Goal: Communication & Community: Answer question/provide support

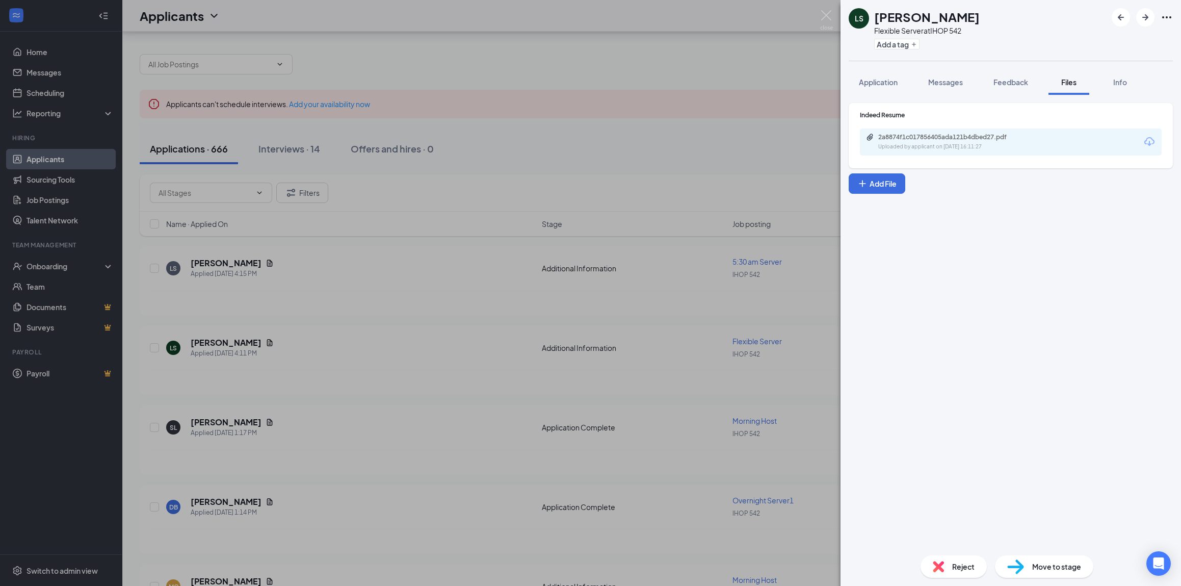
click at [584, 116] on div "LS [PERSON_NAME] Flexible Server at IHOP 542 Add a tag Application Messages Fee…" at bounding box center [590, 293] width 1181 height 586
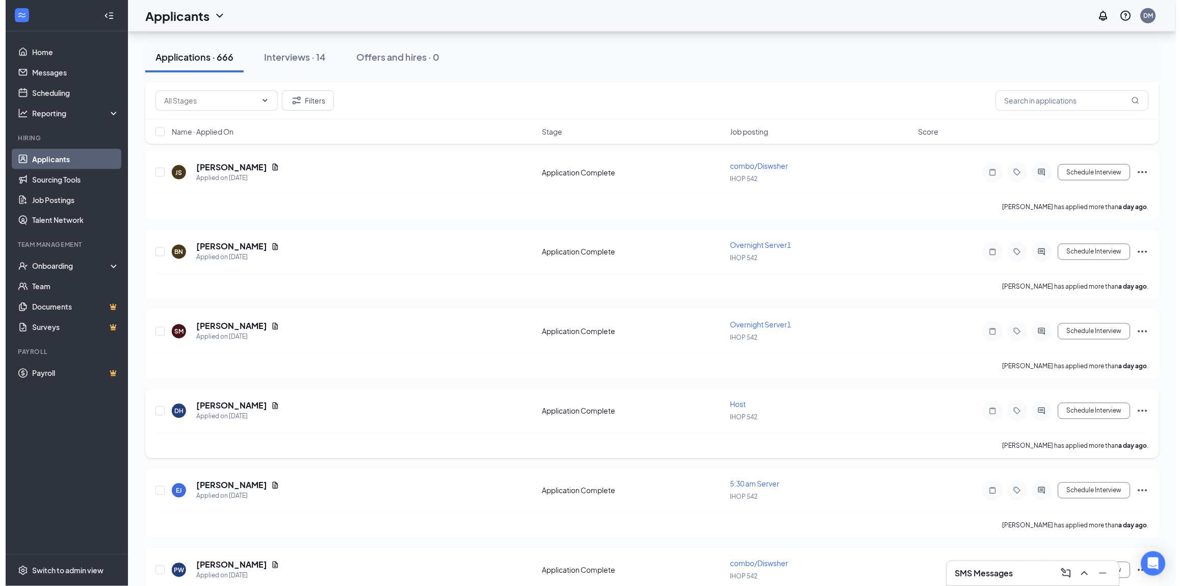
scroll to position [1631, 0]
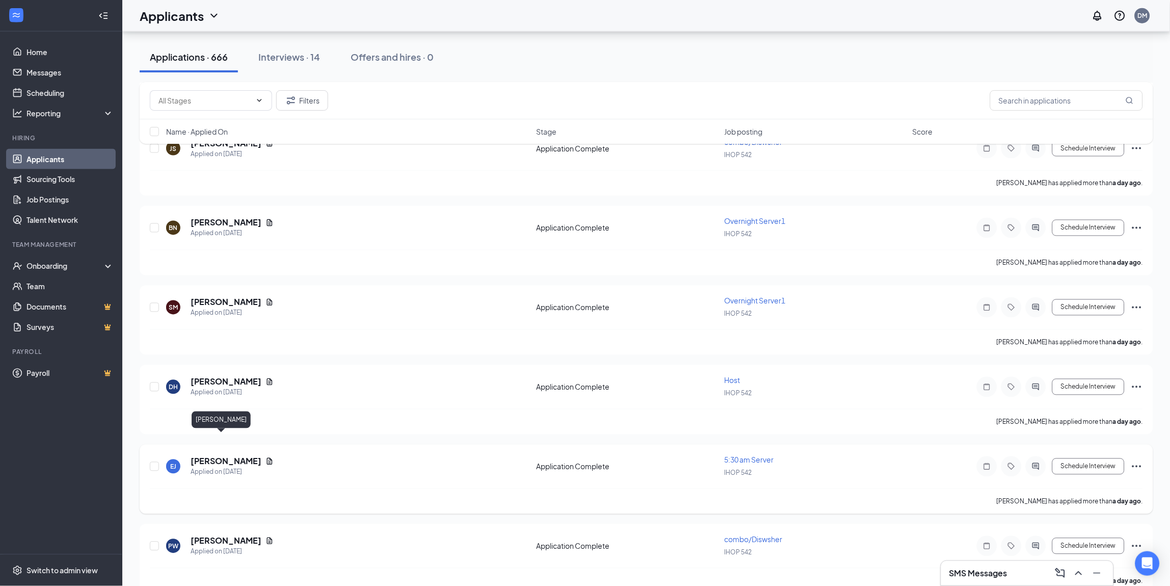
click at [215, 456] on h5 "[PERSON_NAME]" at bounding box center [226, 461] width 71 height 11
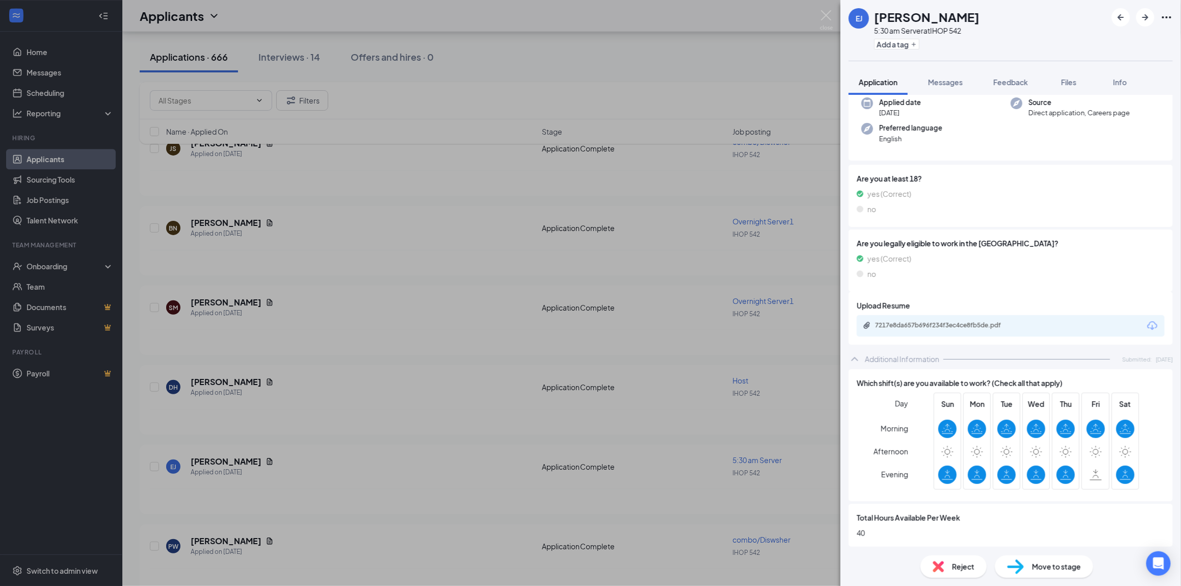
scroll to position [68, 0]
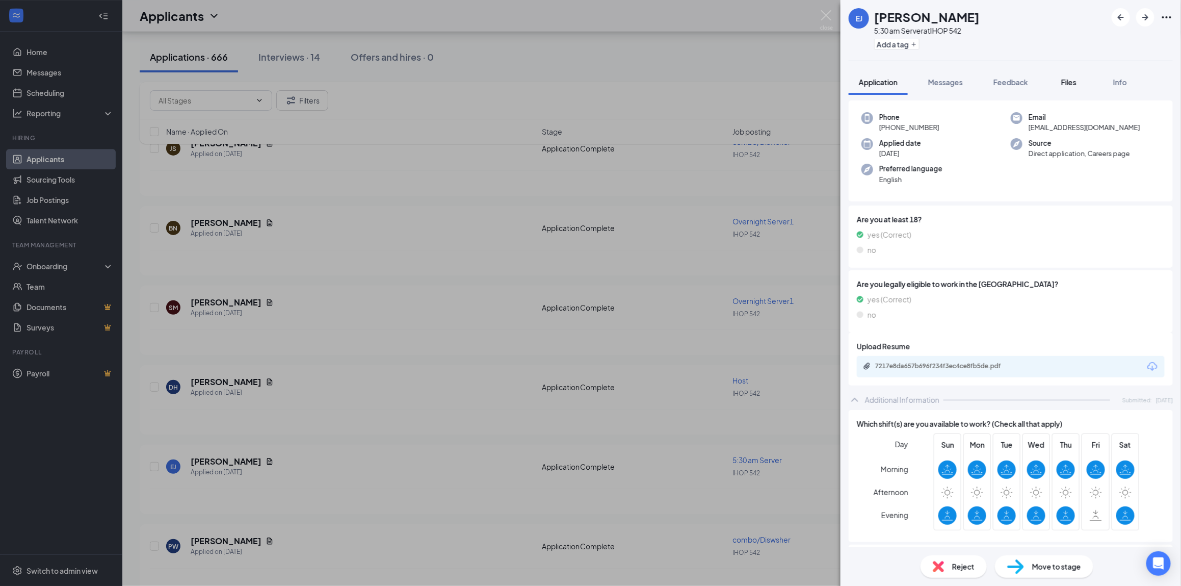
click at [1060, 83] on div "Files" at bounding box center [1069, 82] width 20 height 10
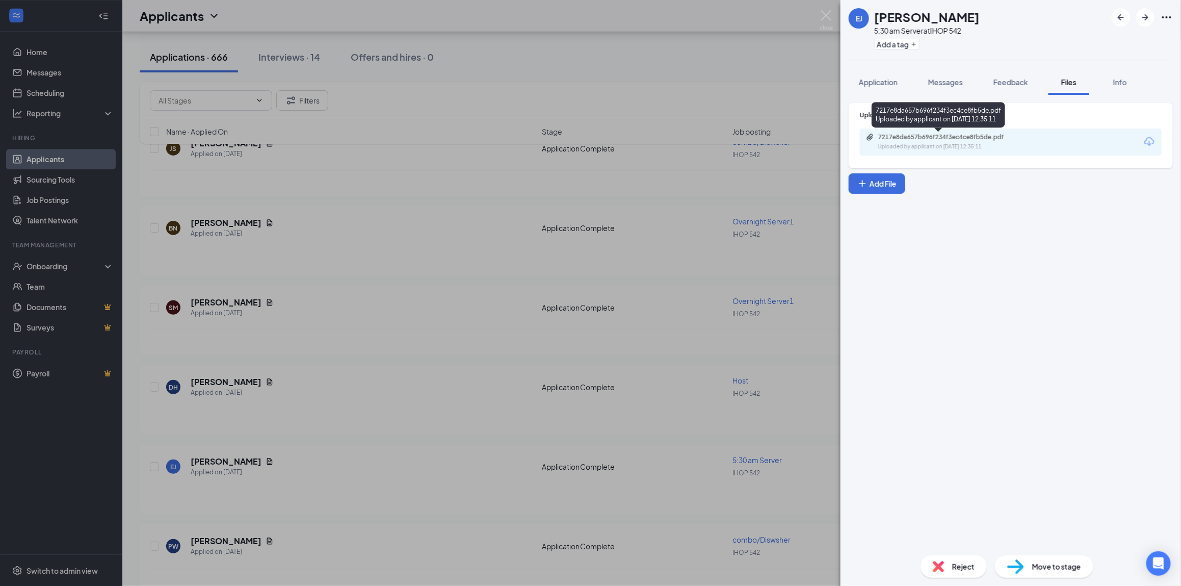
click at [1002, 139] on div "7217e8da657b696f234f3ec4ce8fb5de.pdf" at bounding box center [949, 137] width 143 height 8
click at [652, 285] on div "[PERSON_NAME] 5:30 am Server at IHOP 542 Add a tag Application Messages Feedbac…" at bounding box center [590, 293] width 1181 height 586
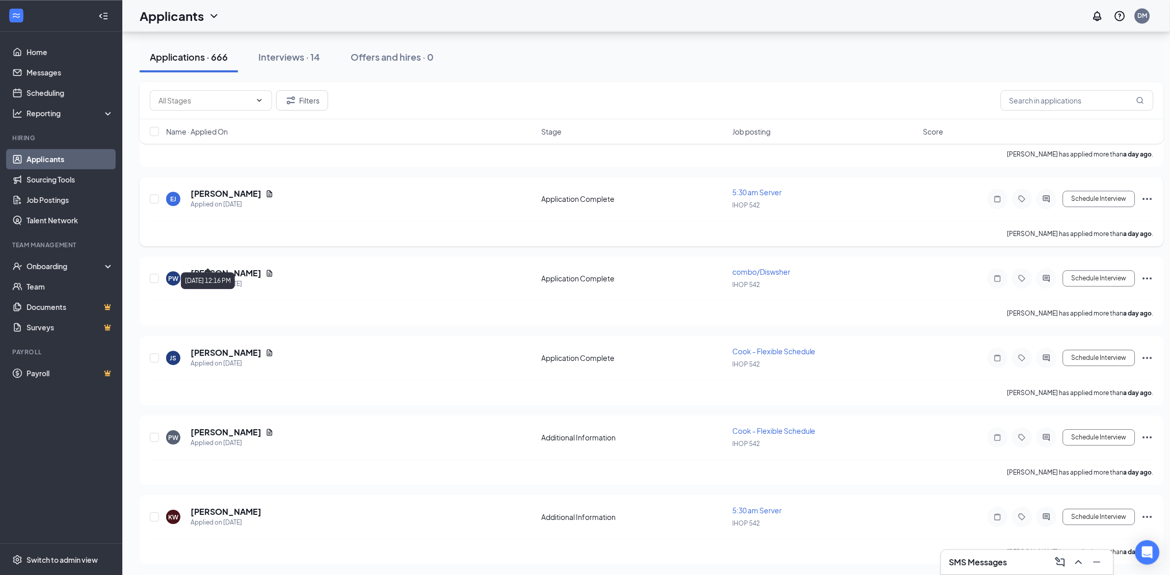
scroll to position [1903, 0]
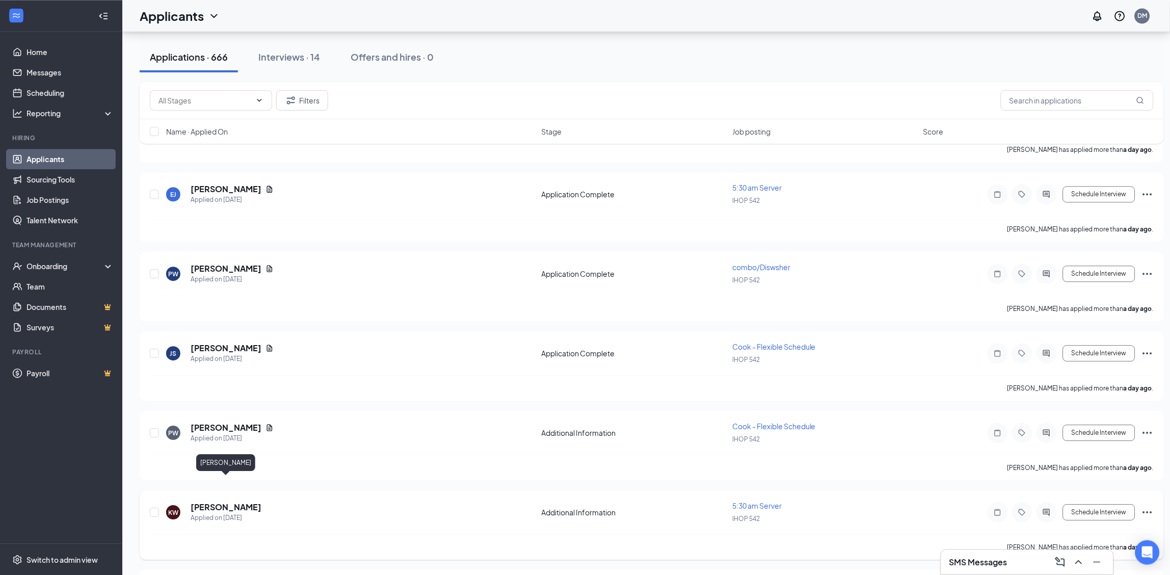
click at [200, 502] on h5 "[PERSON_NAME]" at bounding box center [226, 507] width 71 height 11
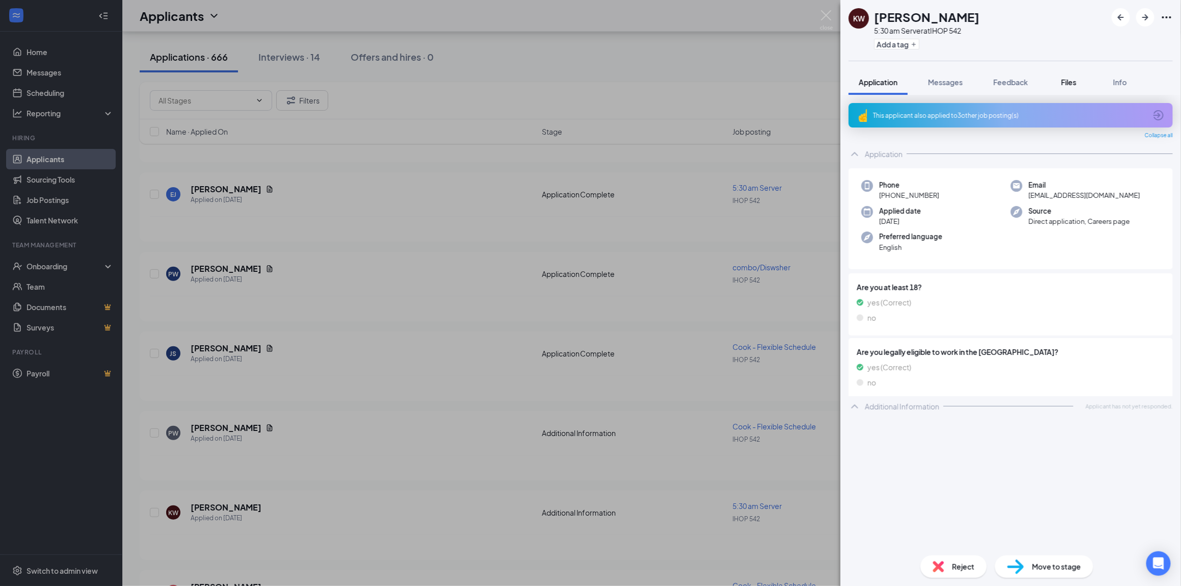
click at [1069, 85] on span "Files" at bounding box center [1068, 81] width 15 height 9
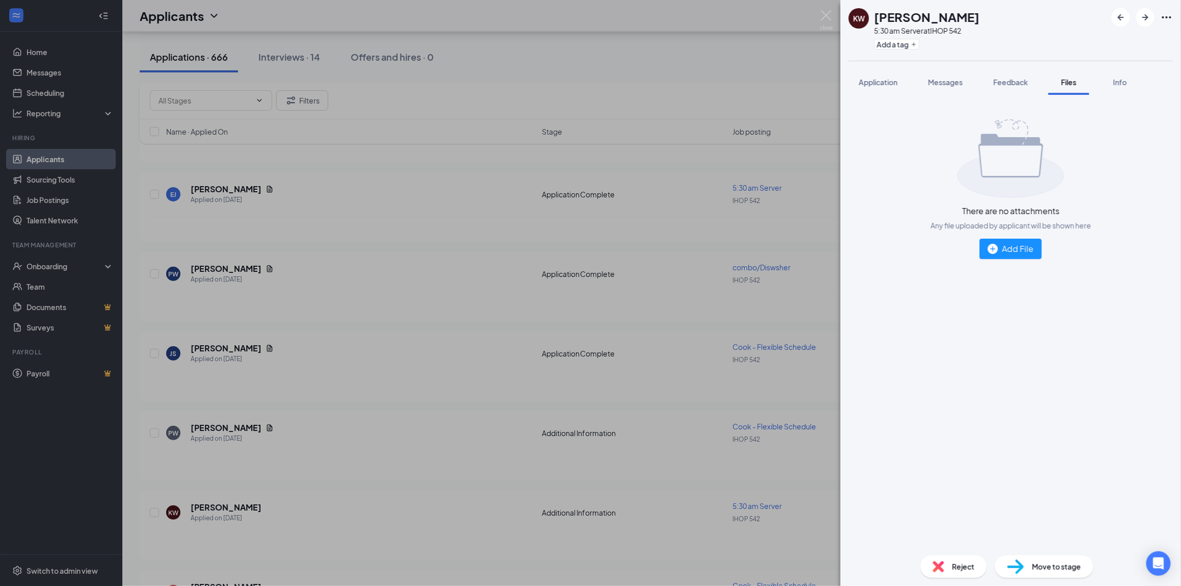
click at [836, 12] on div "KW [PERSON_NAME] 5:30 am Server at IHOP 542 Add a tag Application Messages Feed…" at bounding box center [590, 293] width 1181 height 586
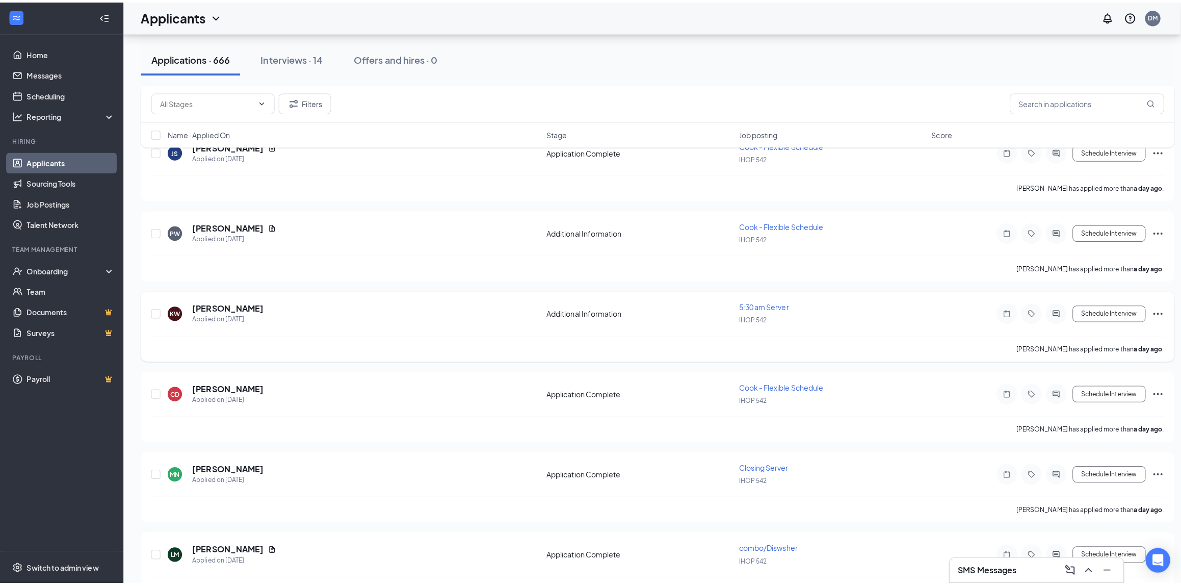
scroll to position [2242, 0]
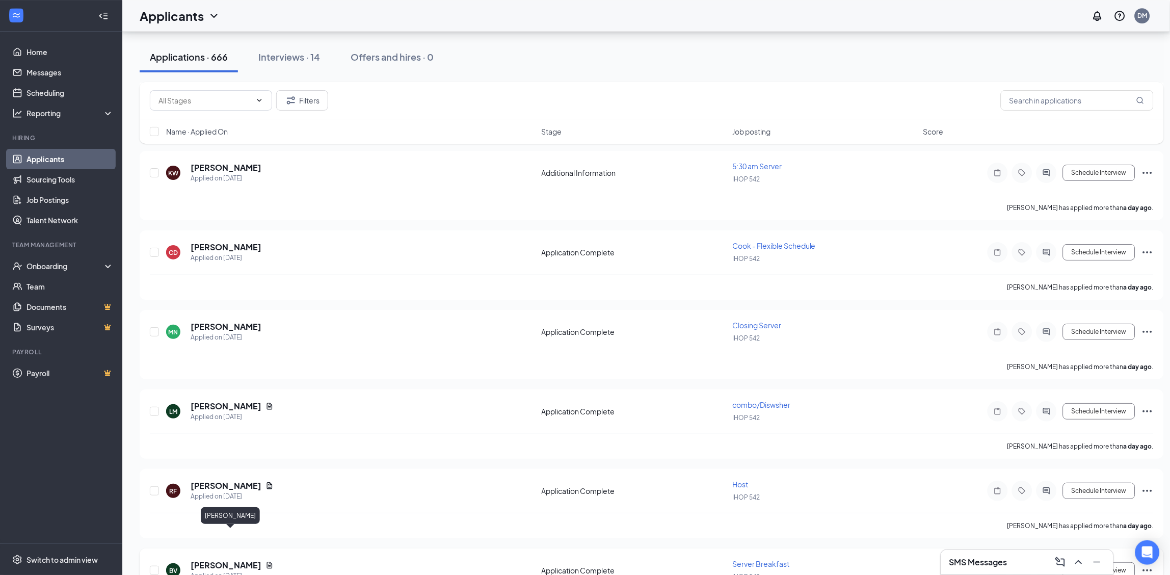
click at [261, 560] on h5 "[PERSON_NAME]" at bounding box center [226, 565] width 71 height 11
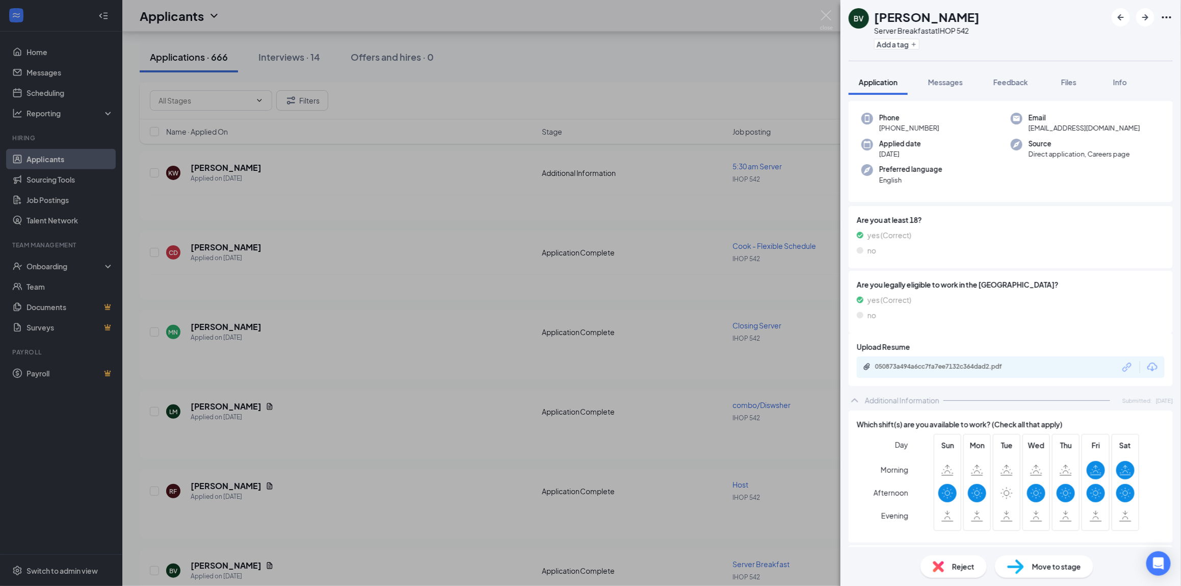
scroll to position [68, 0]
click at [1066, 81] on span "Files" at bounding box center [1068, 81] width 15 height 9
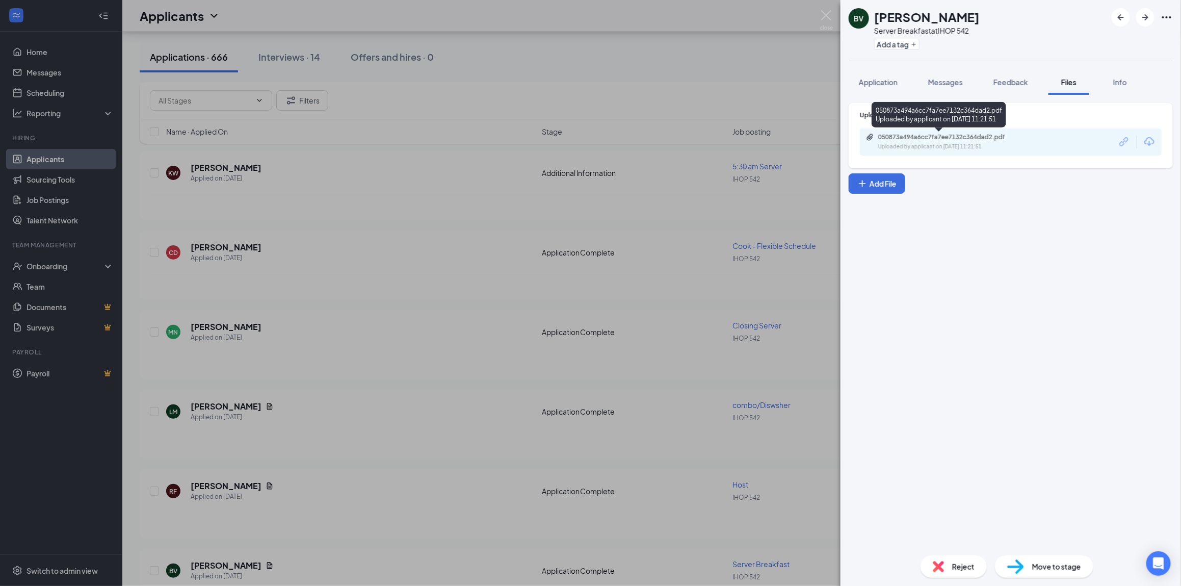
click at [925, 144] on div "Uploaded by applicant on [DATE] 11:21:51" at bounding box center [954, 147] width 153 height 8
click at [753, 165] on div "BV [PERSON_NAME] Server Breakfast at IHOP 542 Add a tag Application Messages Fe…" at bounding box center [590, 293] width 1181 height 586
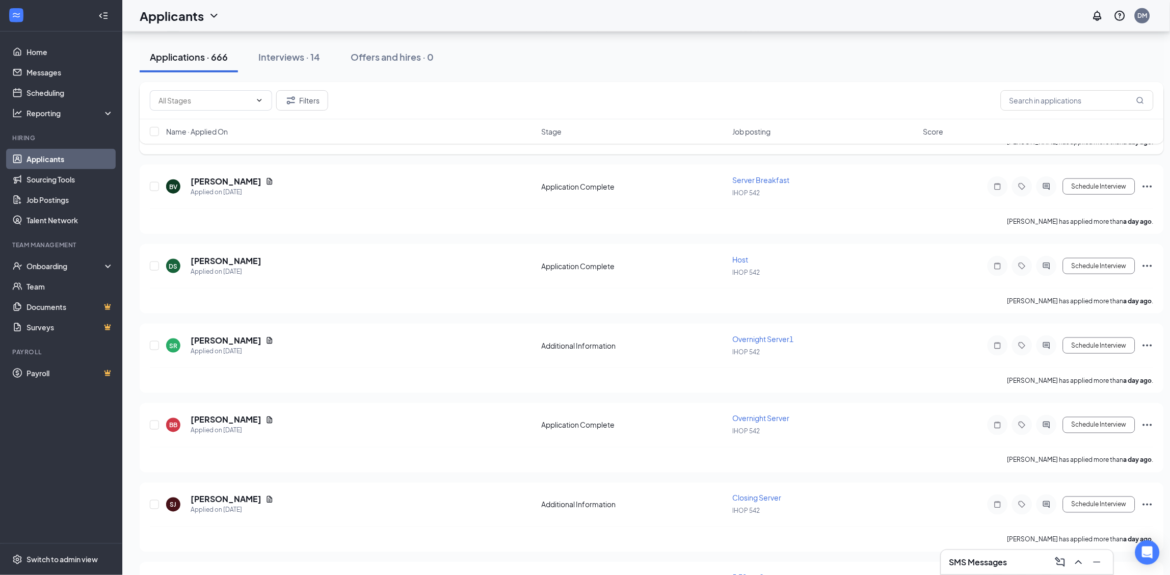
scroll to position [2650, 0]
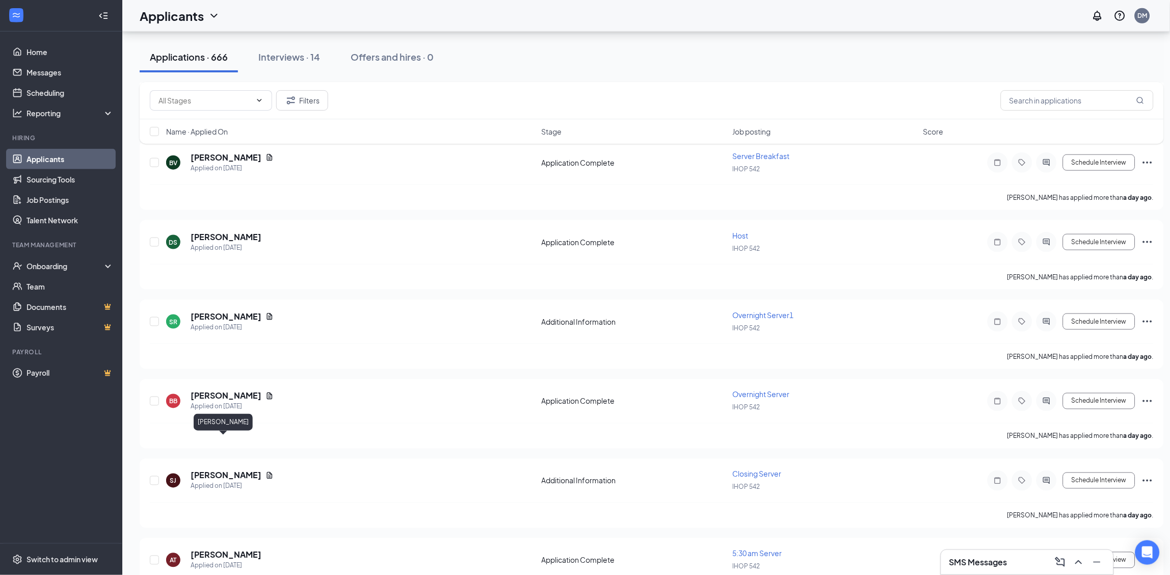
click at [215, 431] on div "[PERSON_NAME]" at bounding box center [223, 424] width 59 height 21
click at [221, 470] on h5 "[PERSON_NAME]" at bounding box center [226, 475] width 71 height 11
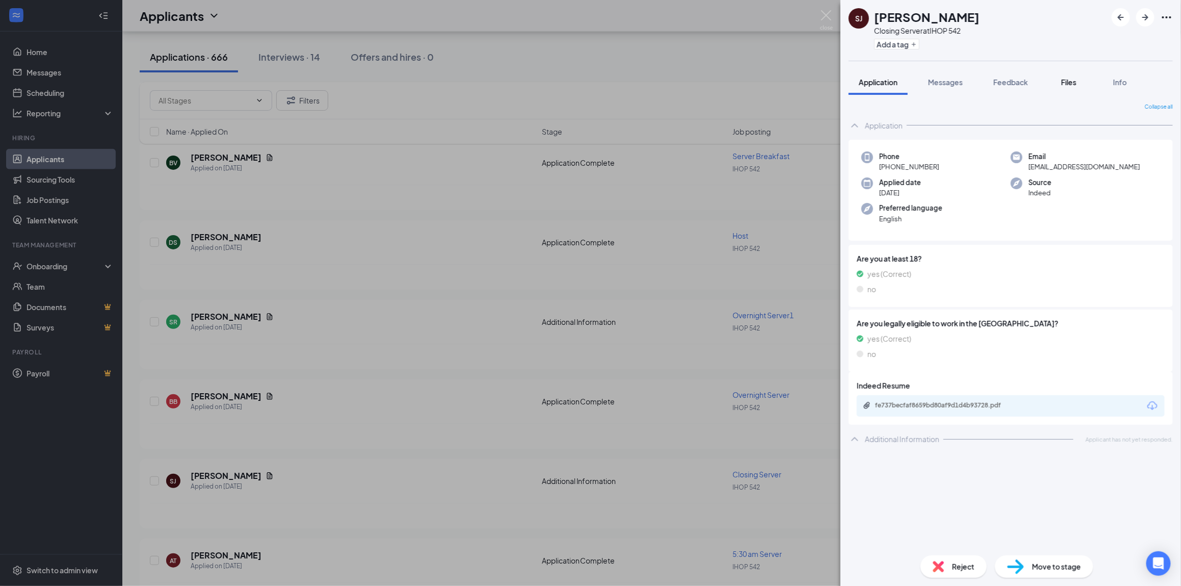
click at [1068, 90] on button "Files" at bounding box center [1068, 81] width 41 height 25
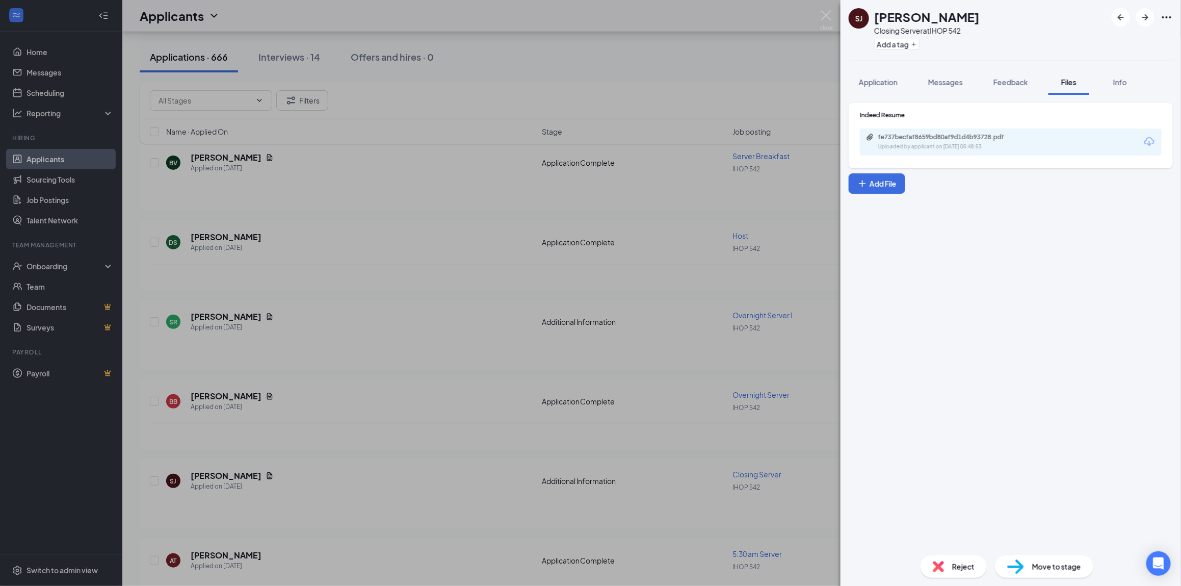
click at [994, 149] on div "Uploaded by applicant on [DATE] 05:48:53" at bounding box center [954, 147] width 153 height 8
click at [671, 306] on div "[PERSON_NAME] Closing Server at IHOP 542 Add a tag Application Messages Feedbac…" at bounding box center [590, 293] width 1181 height 586
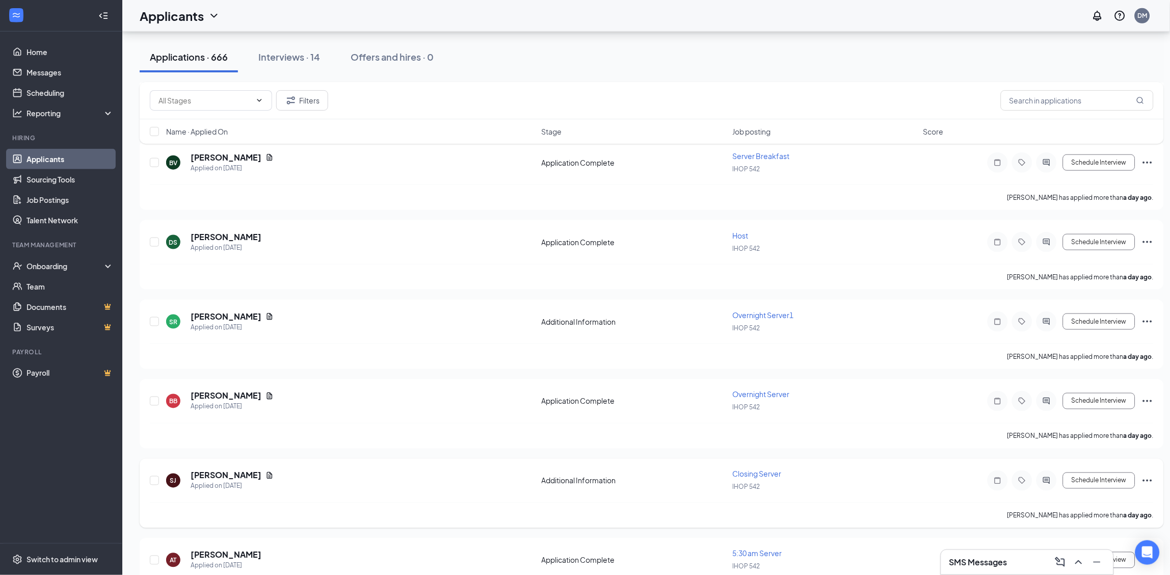
scroll to position [2718, 0]
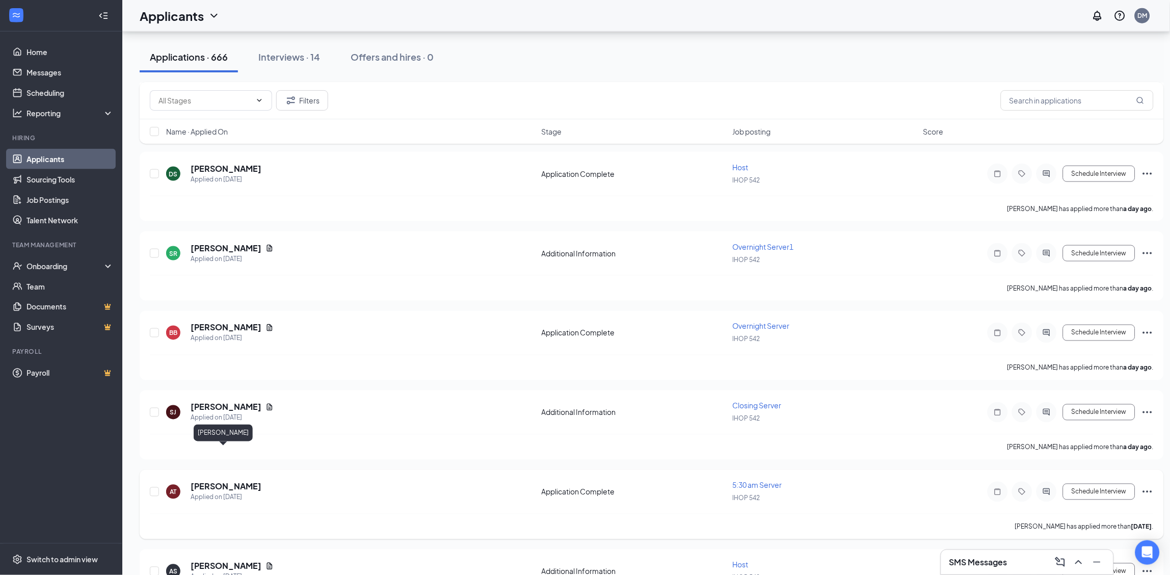
click at [214, 481] on h5 "[PERSON_NAME]" at bounding box center [226, 486] width 71 height 11
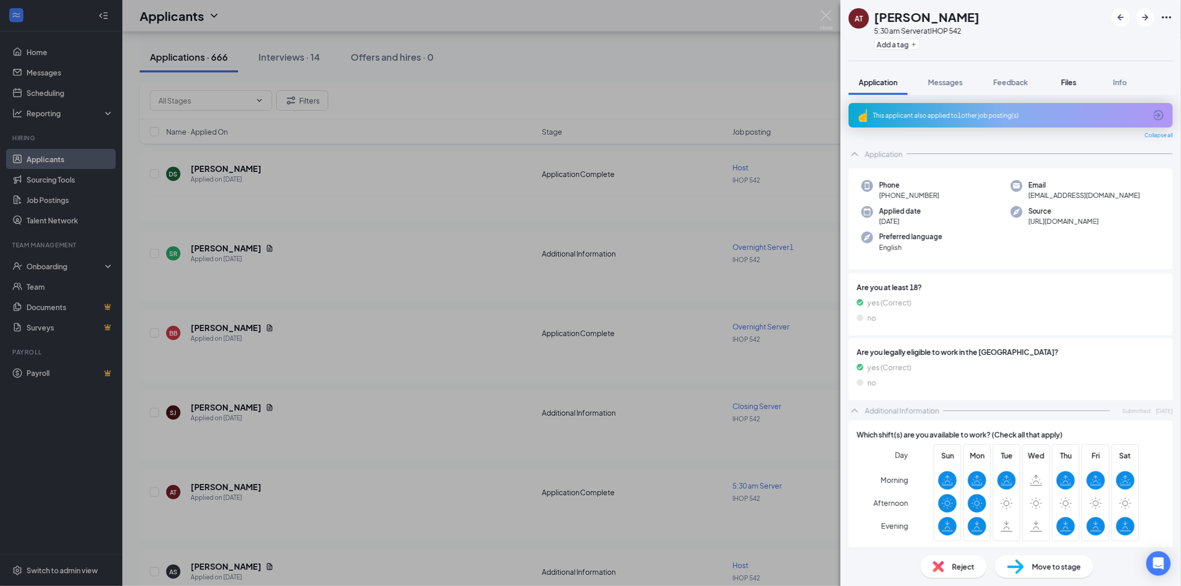
click at [1070, 78] on span "Files" at bounding box center [1068, 81] width 15 height 9
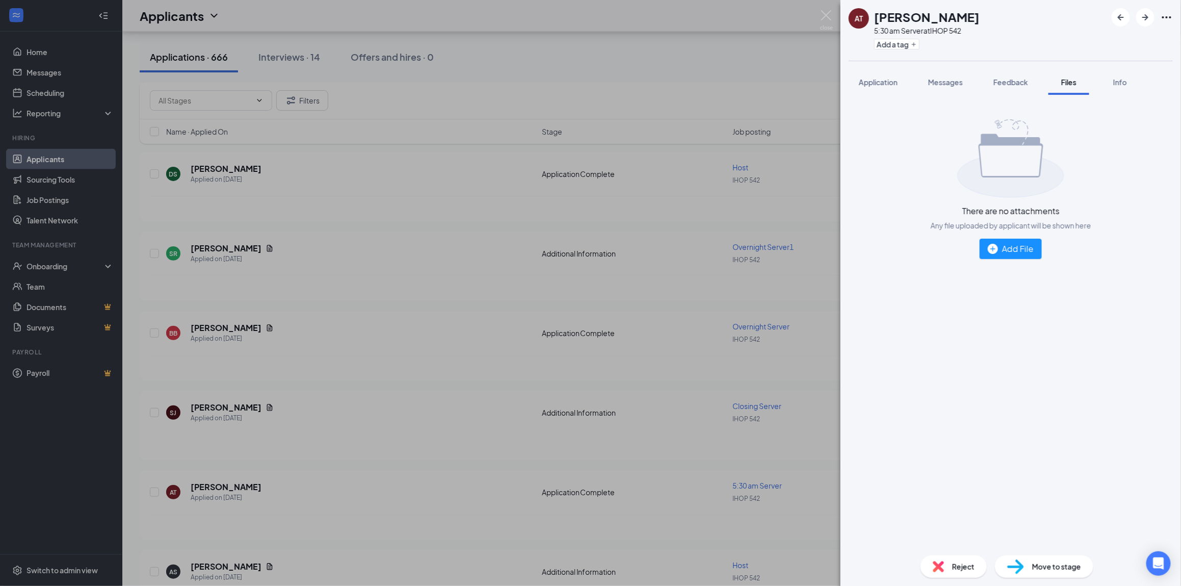
click at [809, 22] on div "AT [PERSON_NAME] 5:30 am Server at IHOP 542 Add a tag Application Messages Feed…" at bounding box center [590, 293] width 1181 height 586
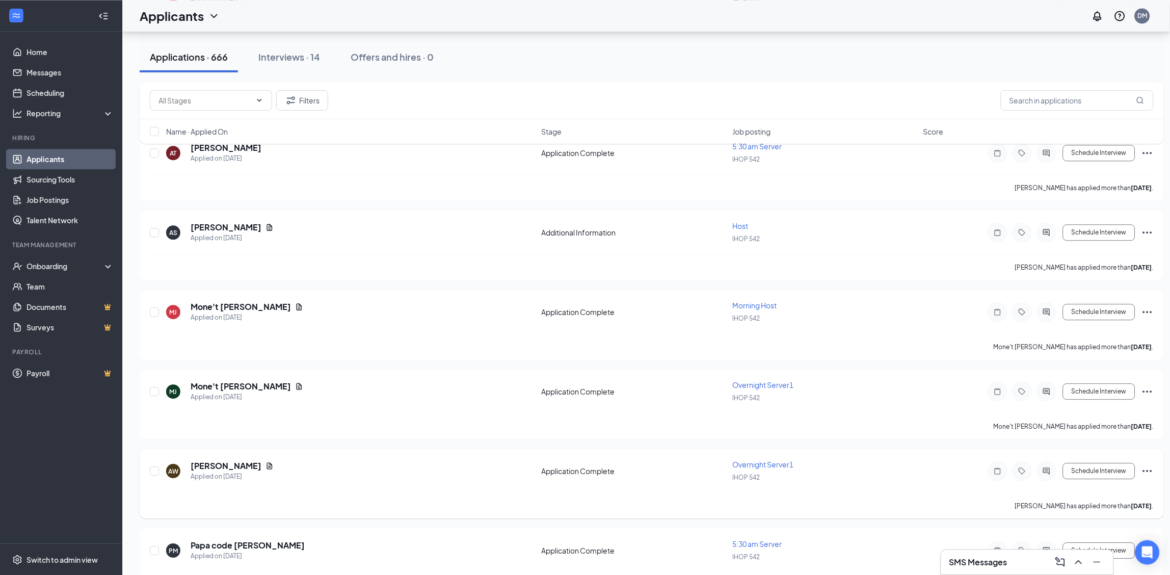
scroll to position [3058, 0]
click at [251, 539] on h5 "Papa code [PERSON_NAME]" at bounding box center [248, 544] width 114 height 11
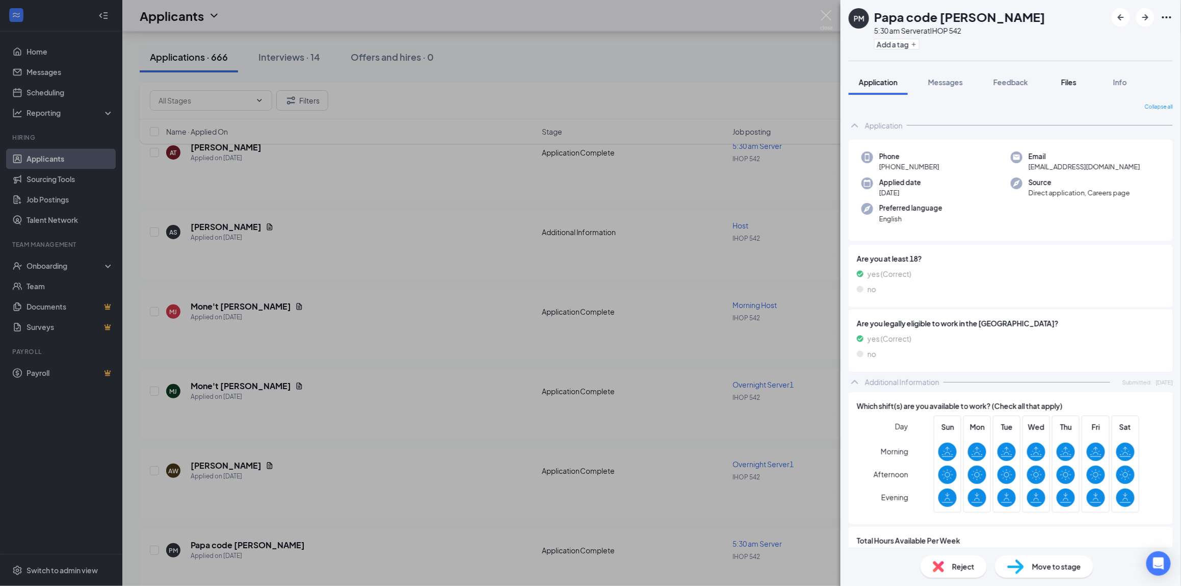
click at [1078, 73] on button "Files" at bounding box center [1068, 81] width 41 height 25
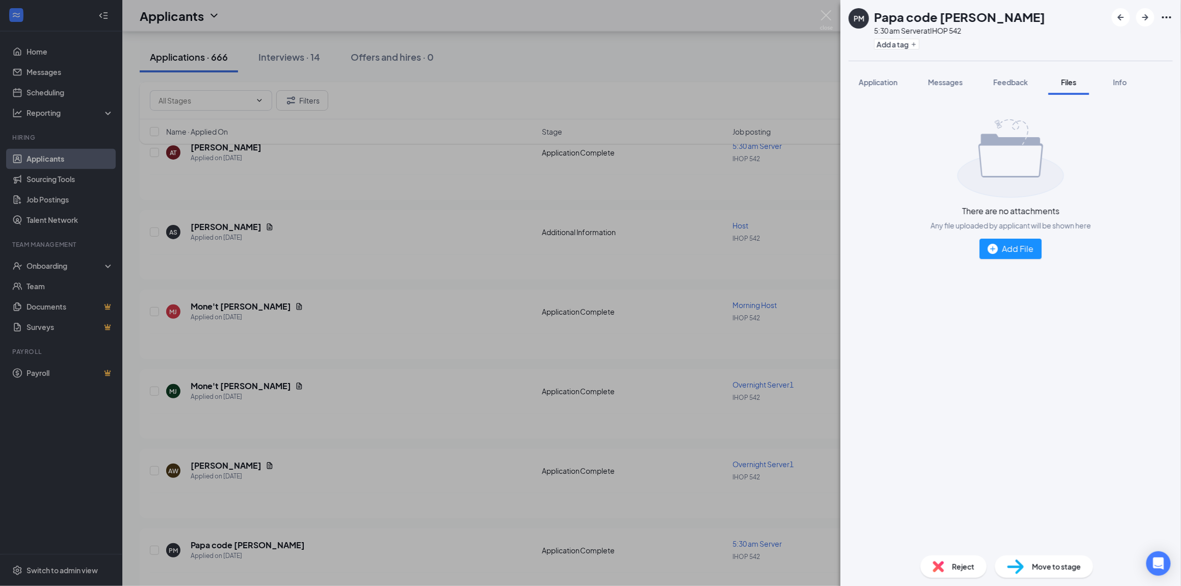
click at [819, 16] on div "PM Papa code [PERSON_NAME] 5:30 am Server at IHOP 542 Add a tag Application Mes…" at bounding box center [590, 293] width 1181 height 586
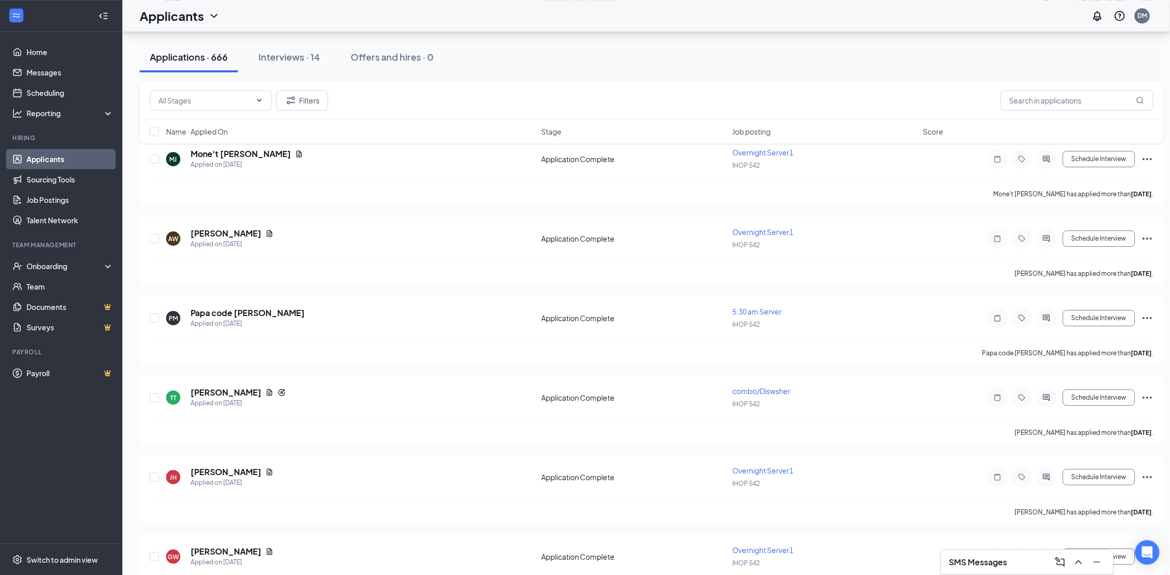
scroll to position [3263, 0]
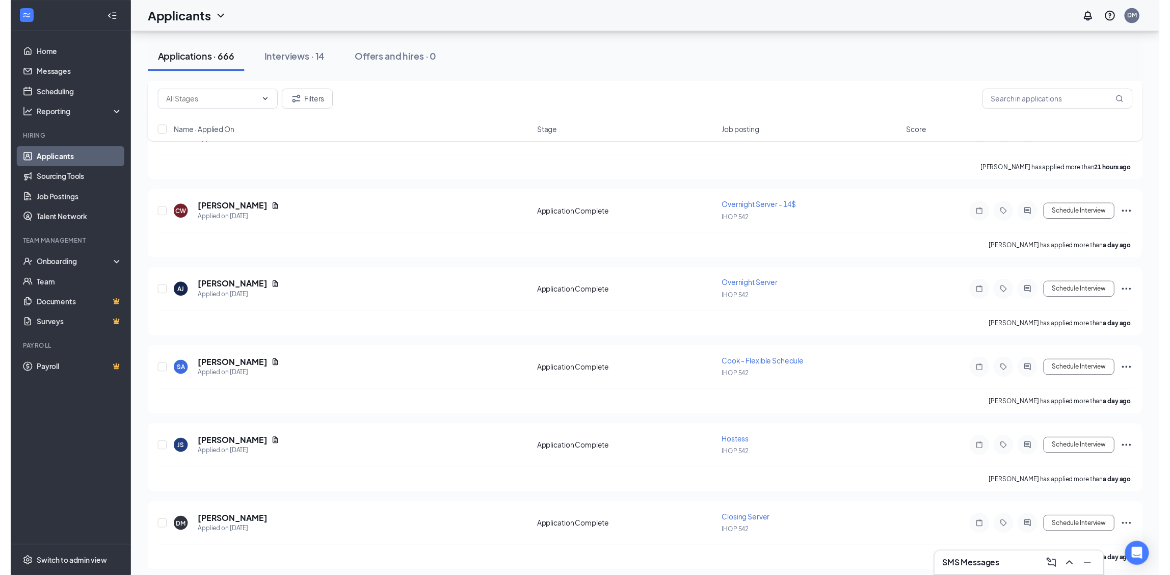
scroll to position [1155, 0]
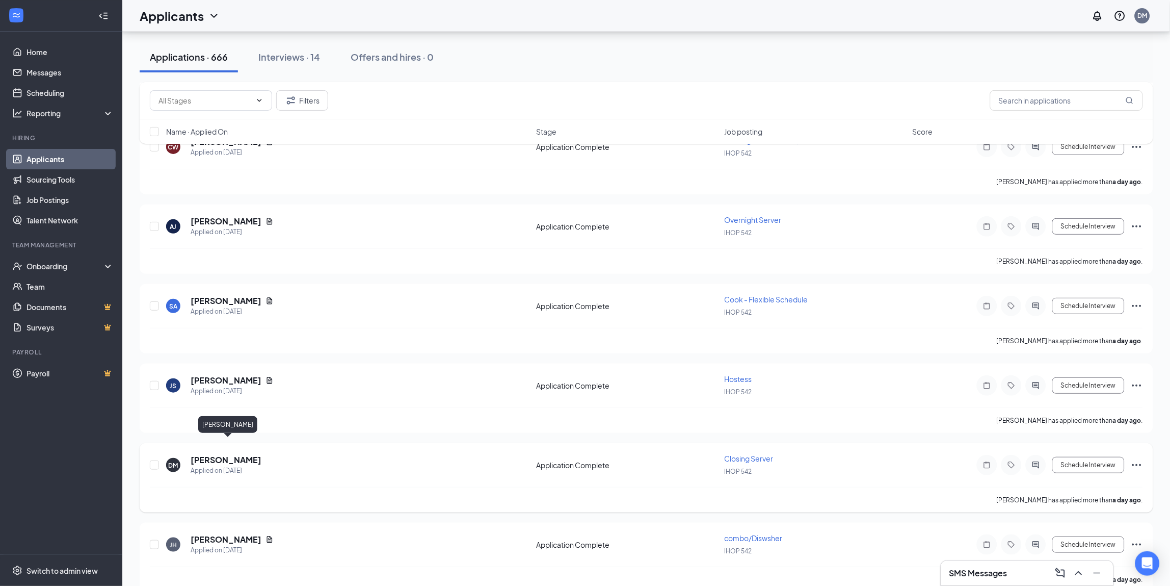
click at [256, 436] on div "[PERSON_NAME]" at bounding box center [227, 426] width 59 height 21
click at [209, 454] on h5 "[PERSON_NAME]" at bounding box center [226, 459] width 71 height 11
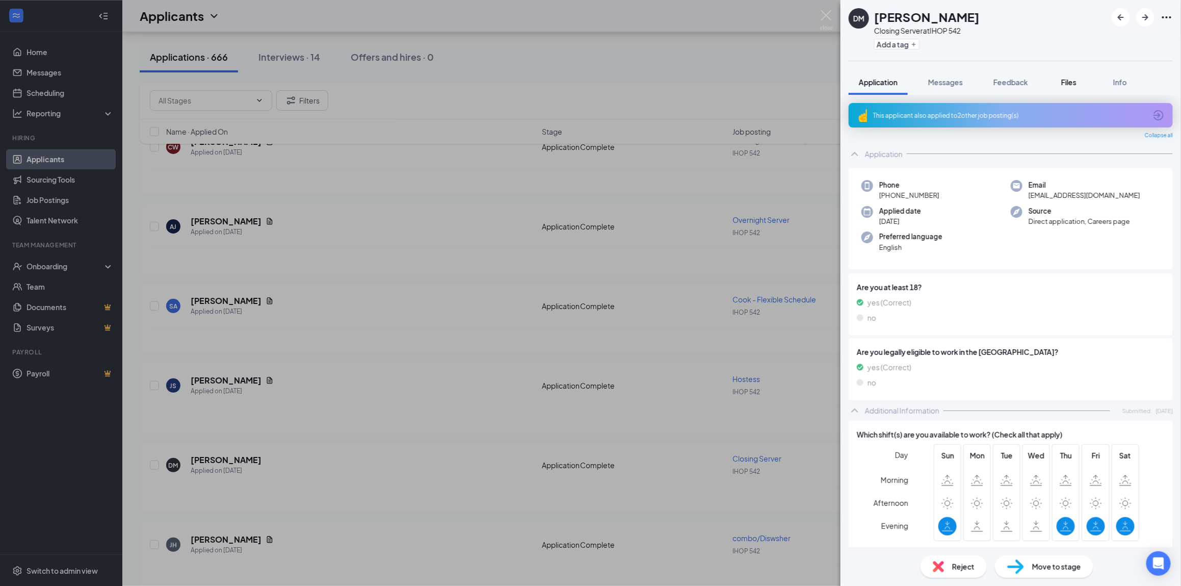
click at [1077, 81] on span "Files" at bounding box center [1068, 81] width 15 height 9
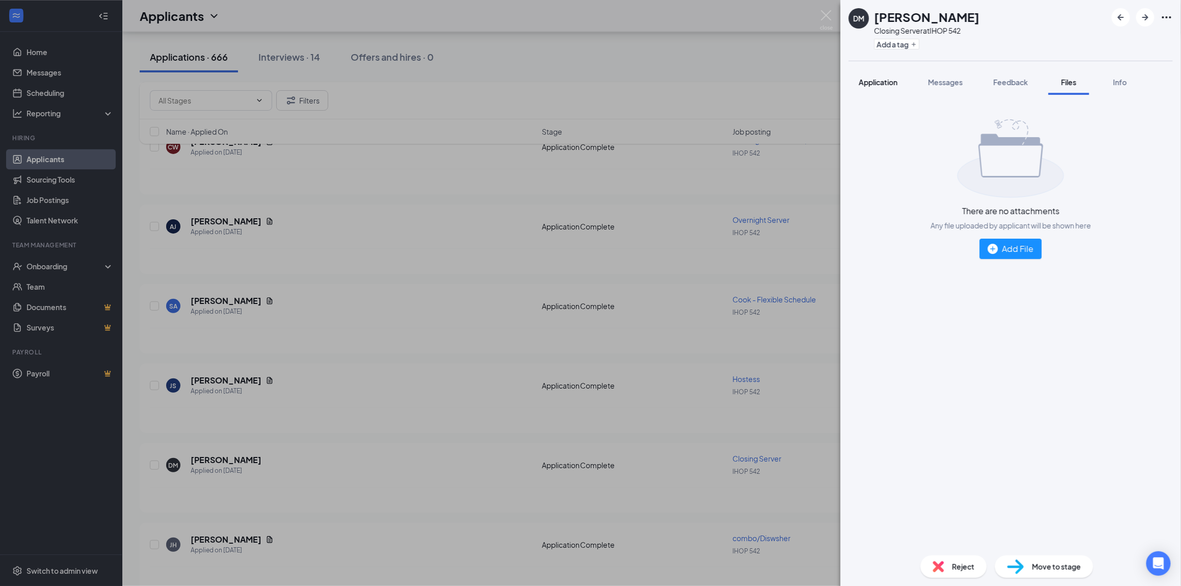
click at [879, 78] on span "Application" at bounding box center [878, 81] width 39 height 9
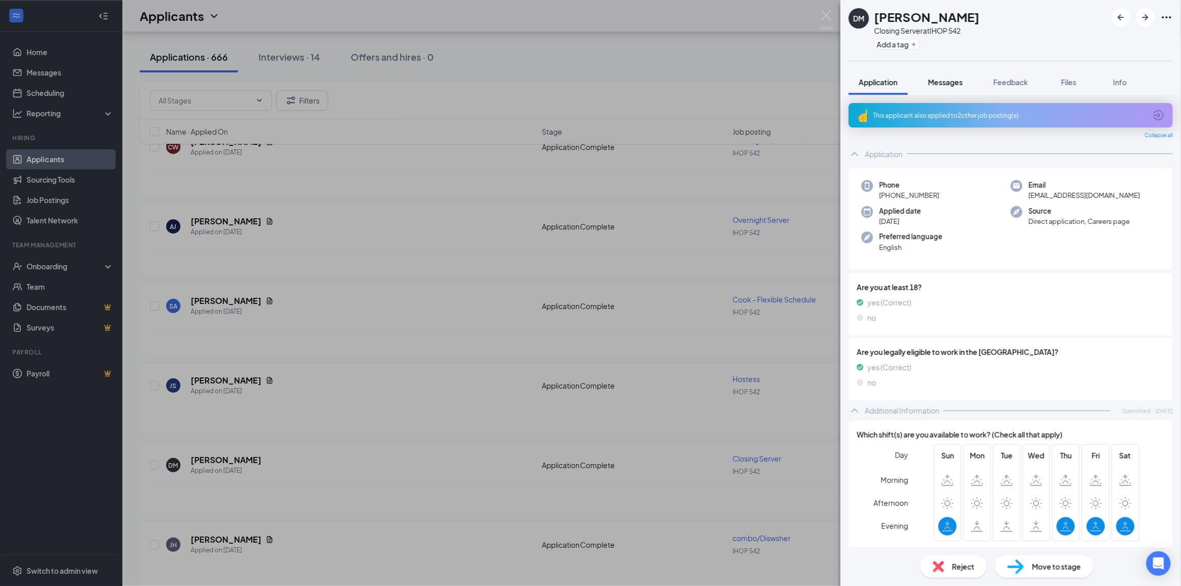
click at [949, 78] on span "Messages" at bounding box center [945, 81] width 35 height 9
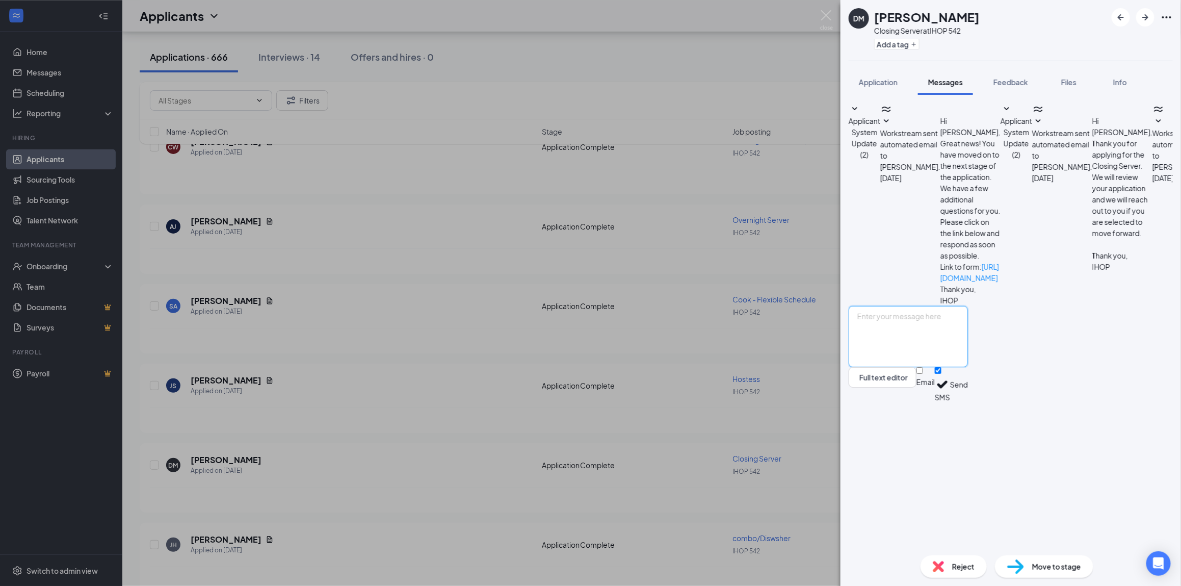
drag, startPoint x: 999, startPoint y: 465, endPoint x: 1181, endPoint y: 308, distance: 240.3
click at [968, 367] on textarea at bounding box center [908, 336] width 119 height 61
type textarea "Good afternoon, My name is Morgan I am an assistant manager at I hop in Dearbor…"
click at [849, 367] on button "Full text editor" at bounding box center [883, 377] width 68 height 20
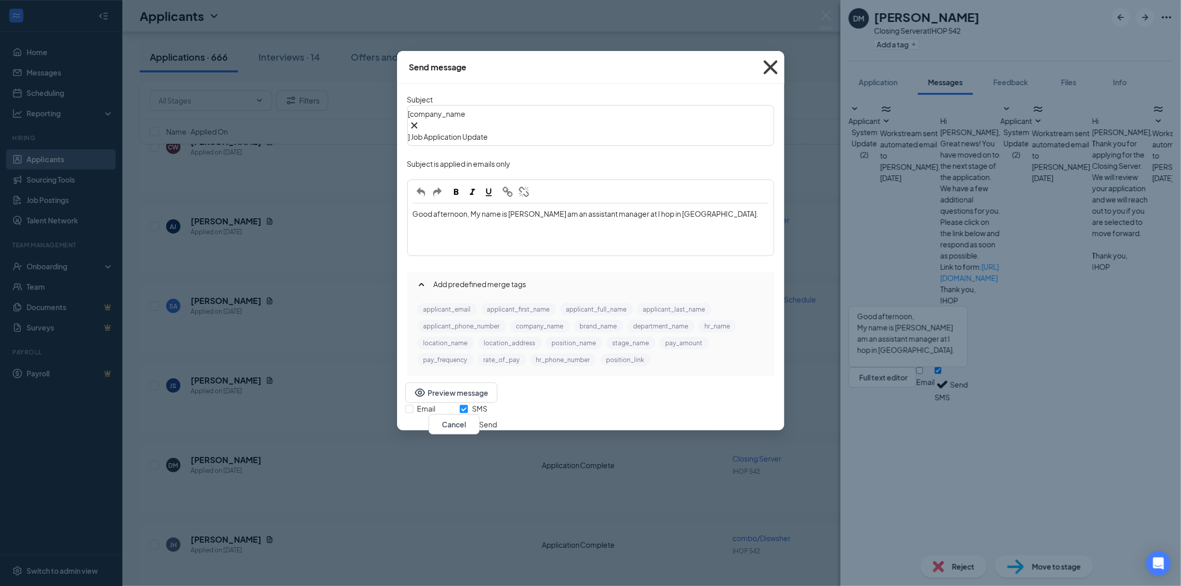
click at [768, 74] on span "Close" at bounding box center [771, 68] width 28 height 28
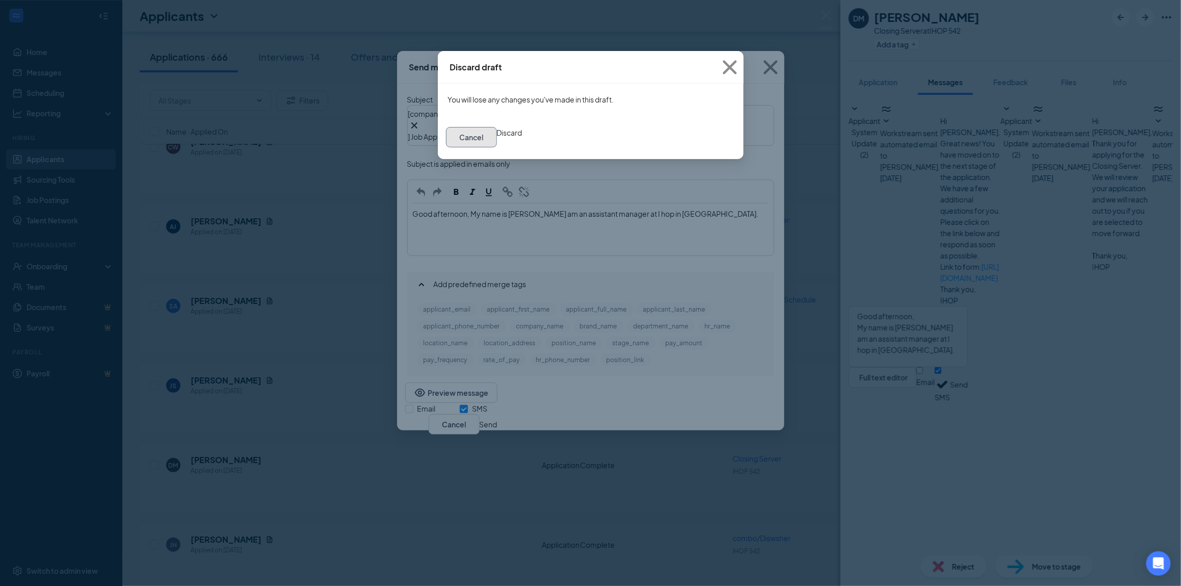
click at [497, 141] on button "Cancel" at bounding box center [471, 137] width 51 height 20
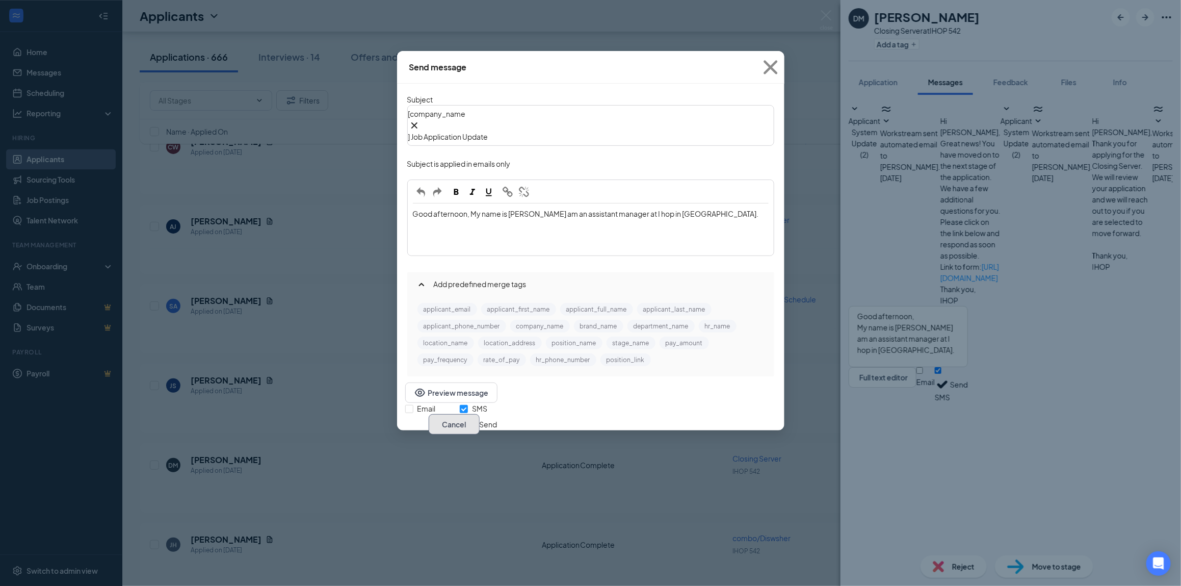
click at [480, 414] on button "Cancel" at bounding box center [454, 424] width 51 height 20
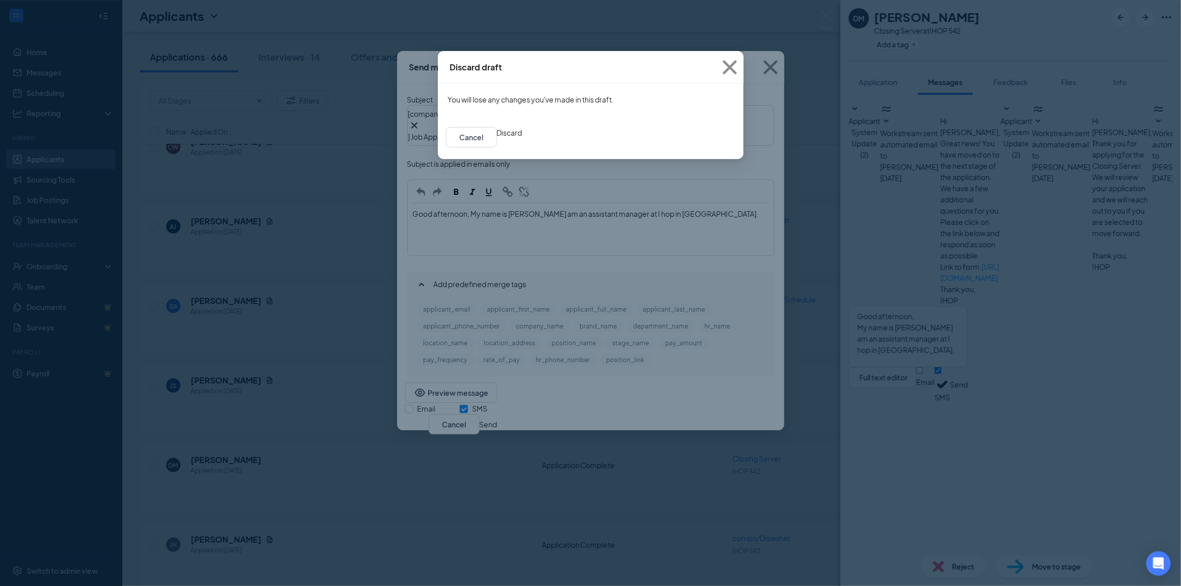
click at [522, 138] on button "Discard" at bounding box center [509, 132] width 25 height 11
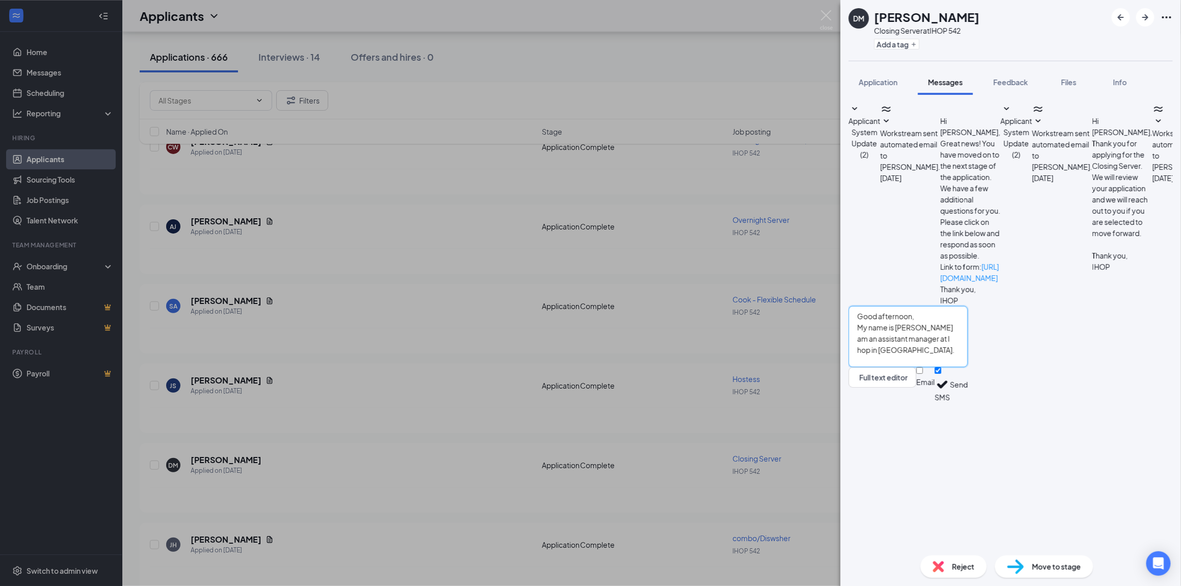
click at [968, 367] on textarea "Good afternoon, My name is Morgan I am an assistant manager at I hop in Dearbor…" at bounding box center [908, 336] width 119 height 61
type textarea "Good afternoon, My name is Morgan I am an assistant manager at I hop in Dearbor…"
click at [968, 402] on button "Send" at bounding box center [959, 384] width 18 height 35
click at [827, 12] on img at bounding box center [826, 20] width 13 height 20
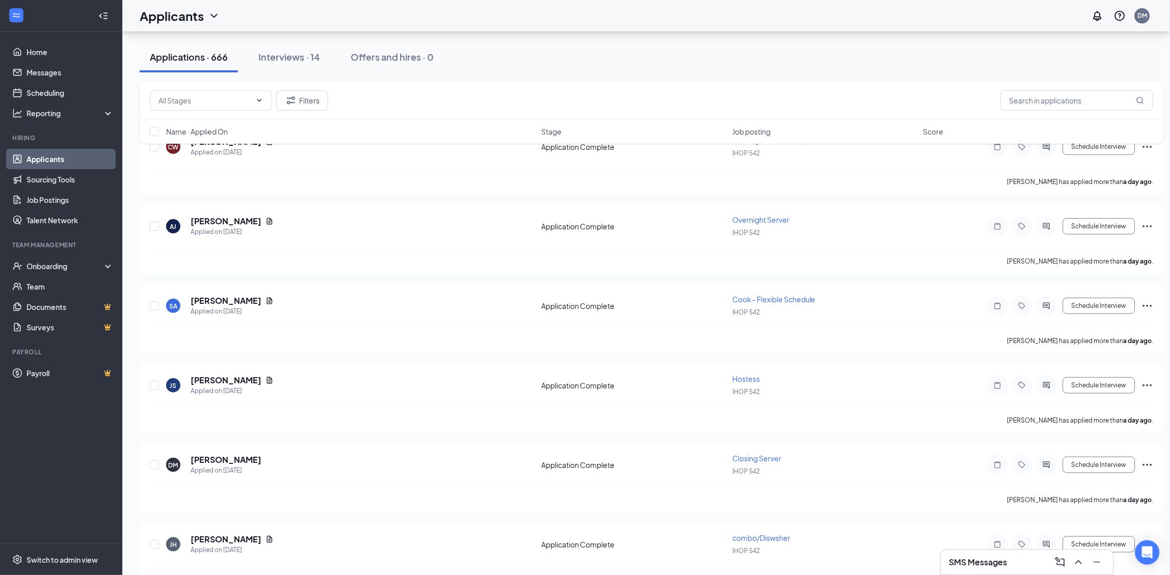
scroll to position [1359, 0]
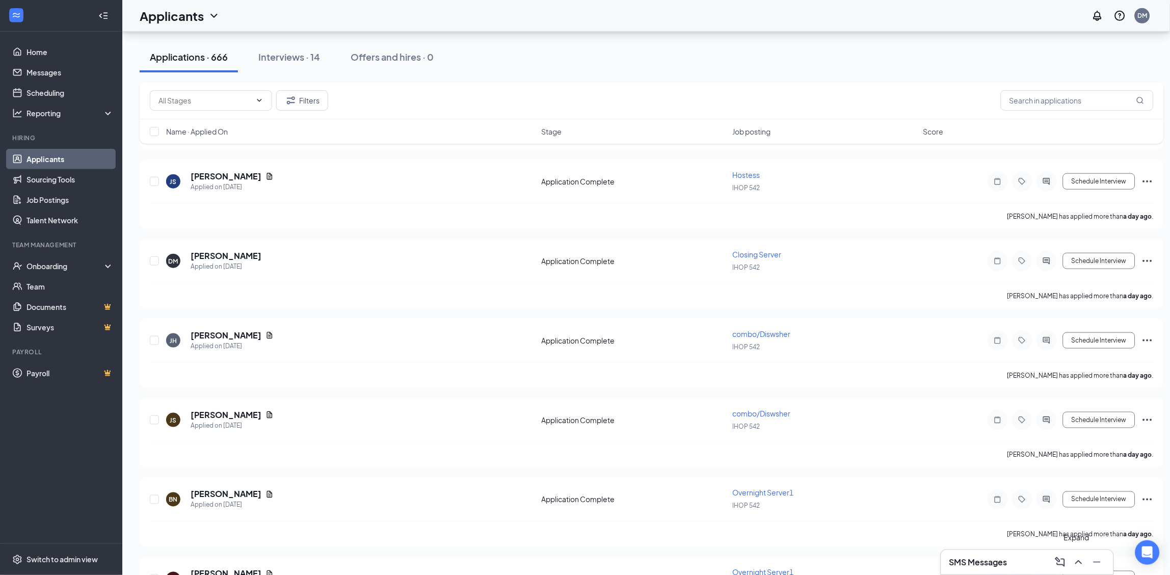
click at [1084, 562] on icon "ChevronUp" at bounding box center [1079, 562] width 12 height 12
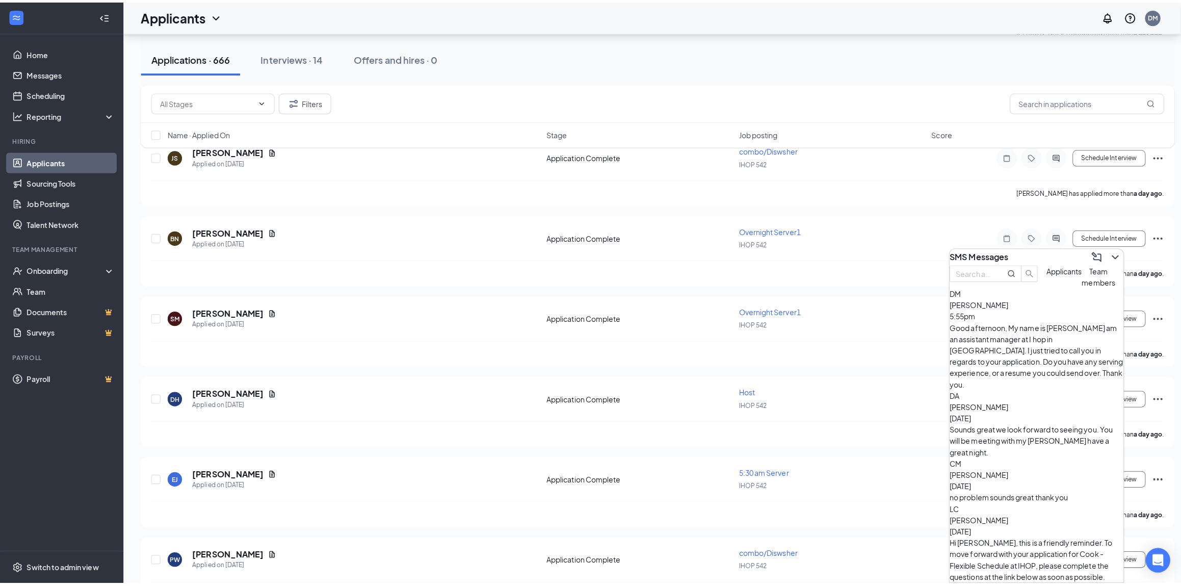
scroll to position [1631, 0]
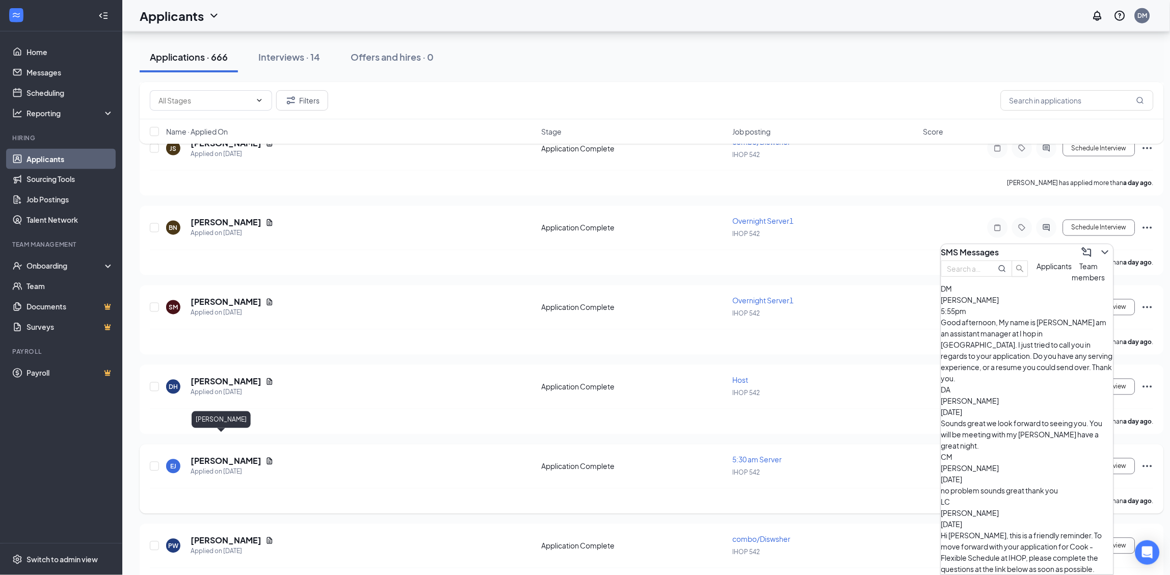
click at [206, 456] on h5 "[PERSON_NAME]" at bounding box center [226, 461] width 71 height 11
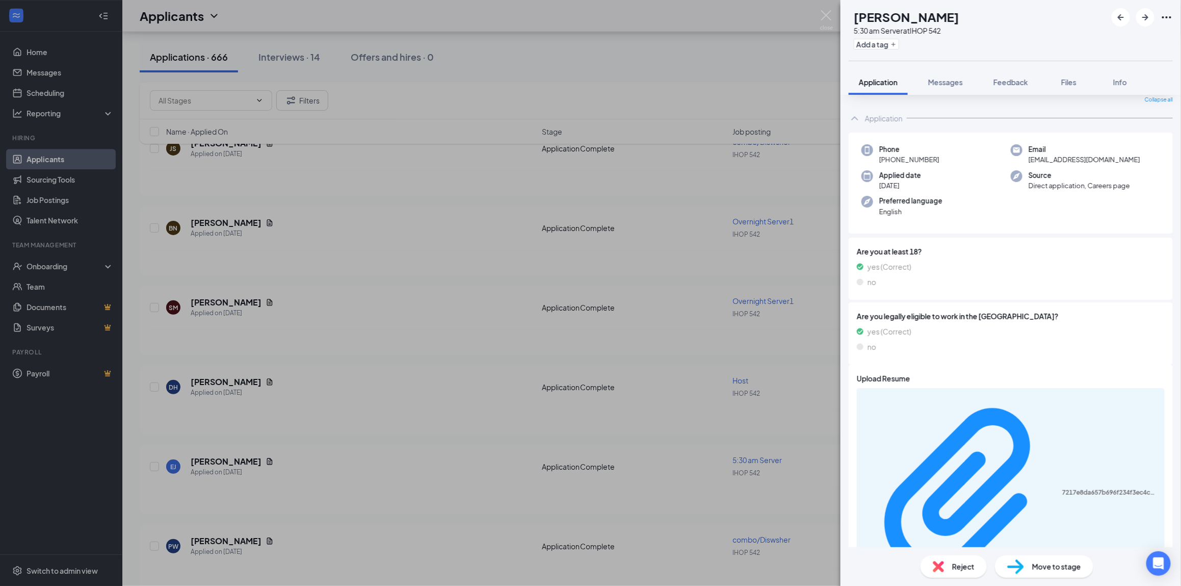
scroll to position [68, 0]
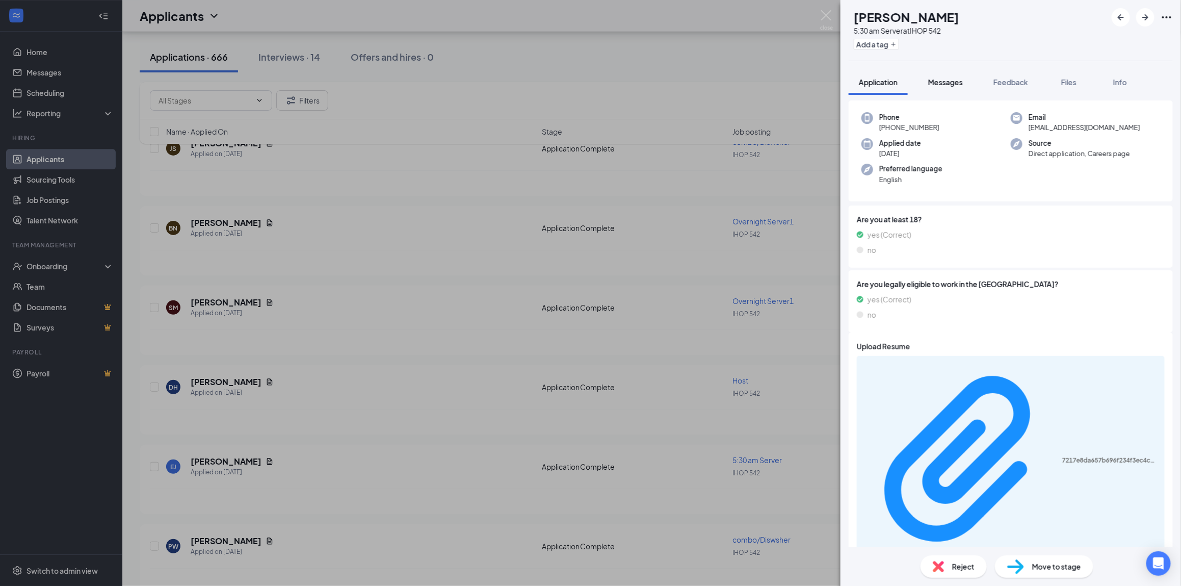
click at [929, 92] on button "Messages" at bounding box center [945, 81] width 55 height 25
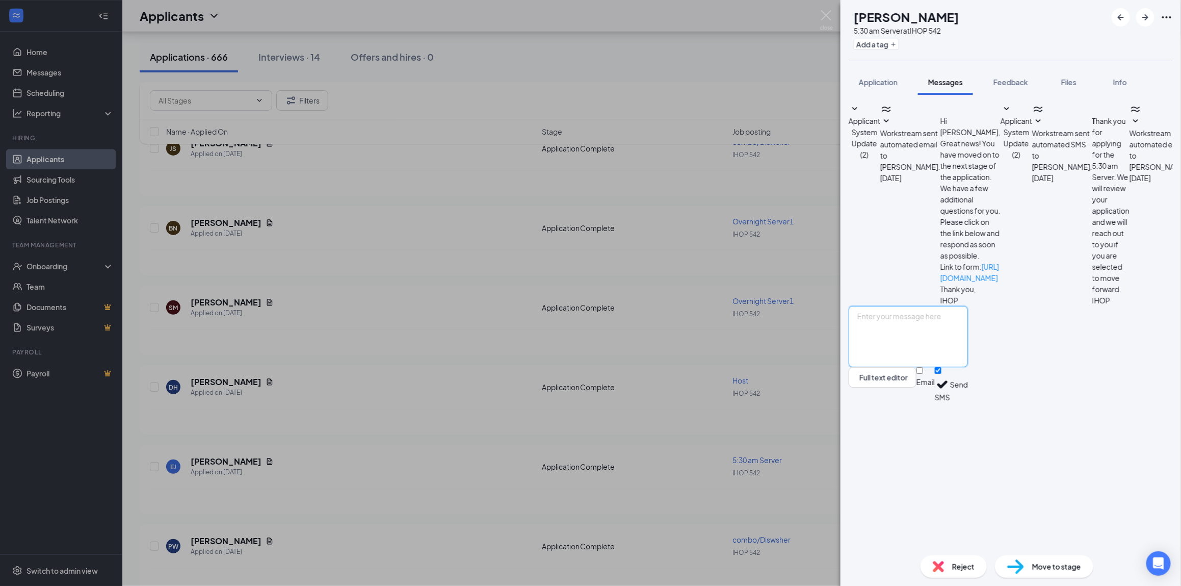
click at [940, 367] on textarea at bounding box center [908, 336] width 119 height 61
type textarea "Good evening, My name is Morgan, I am an assistant manager here at the I hop in…"
click at [849, 367] on button "Full text editor" at bounding box center [883, 377] width 68 height 20
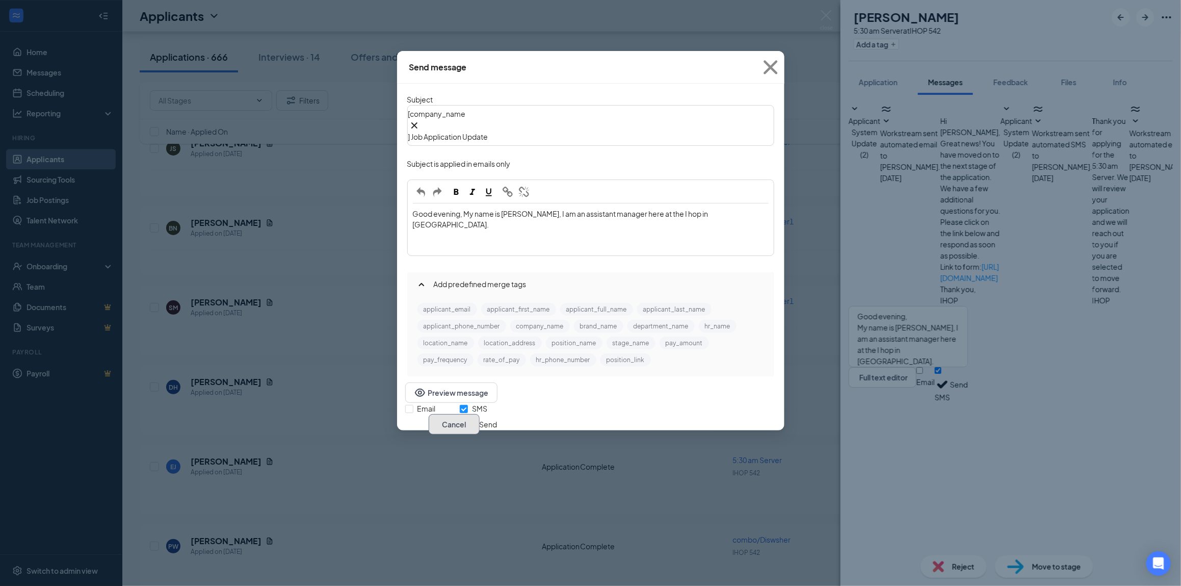
click at [480, 414] on button "Cancel" at bounding box center [454, 424] width 51 height 20
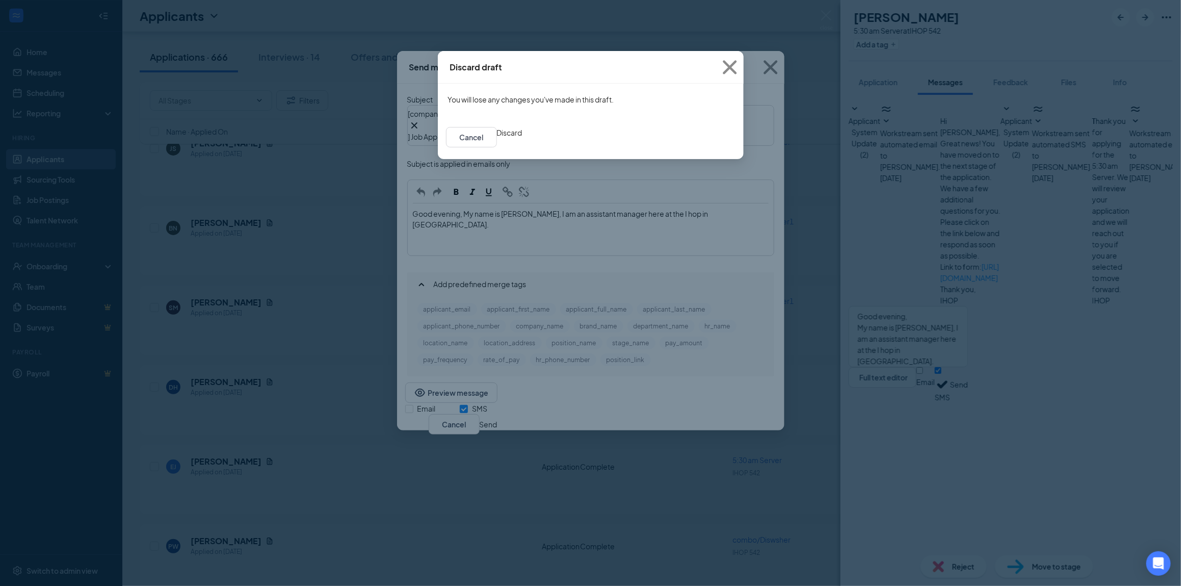
click at [522, 138] on button "Discard" at bounding box center [509, 132] width 25 height 11
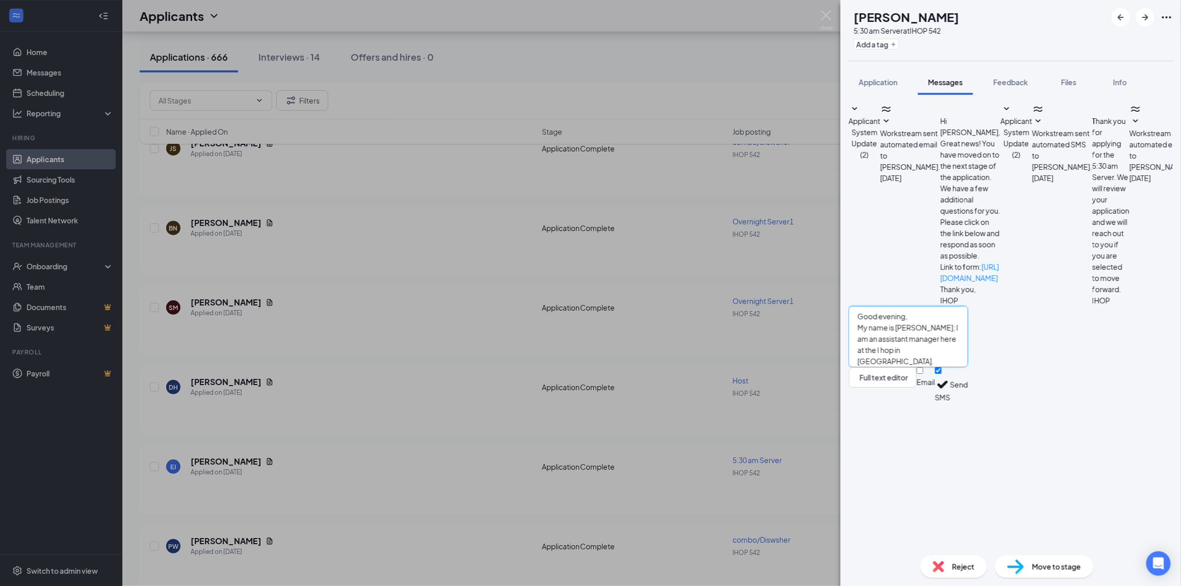
click at [914, 367] on textarea "Good evening, My name is Morgan; I am an assistant manager here at the I hop in…" at bounding box center [908, 336] width 119 height 61
type textarea "Good evening, My name is Morgan; I am an assistant manager here at the I hop in…"
click at [968, 402] on button "Send" at bounding box center [959, 384] width 18 height 35
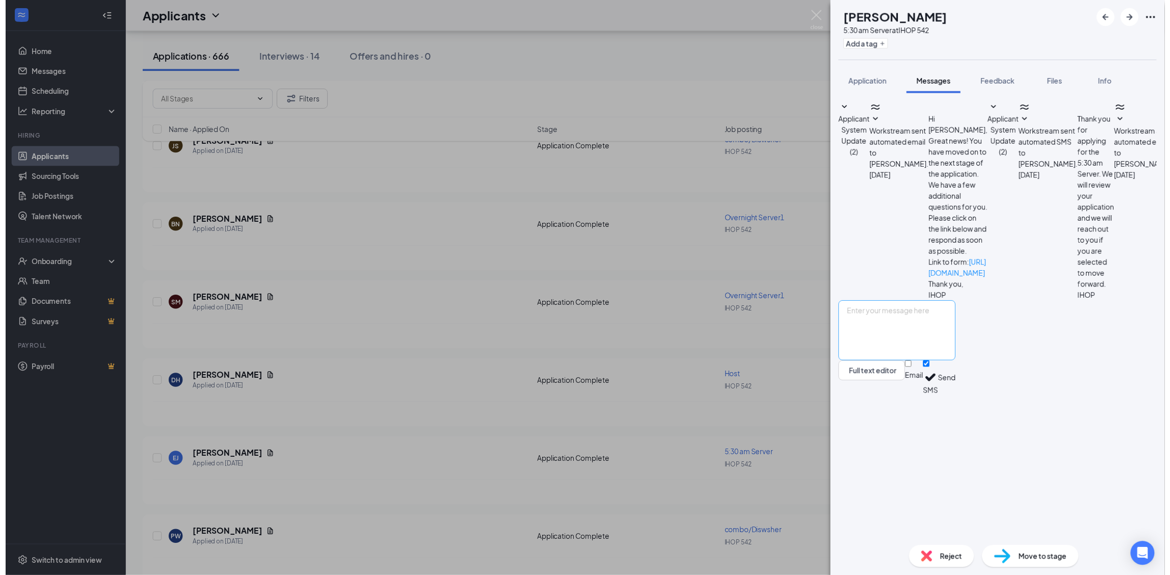
scroll to position [0, 0]
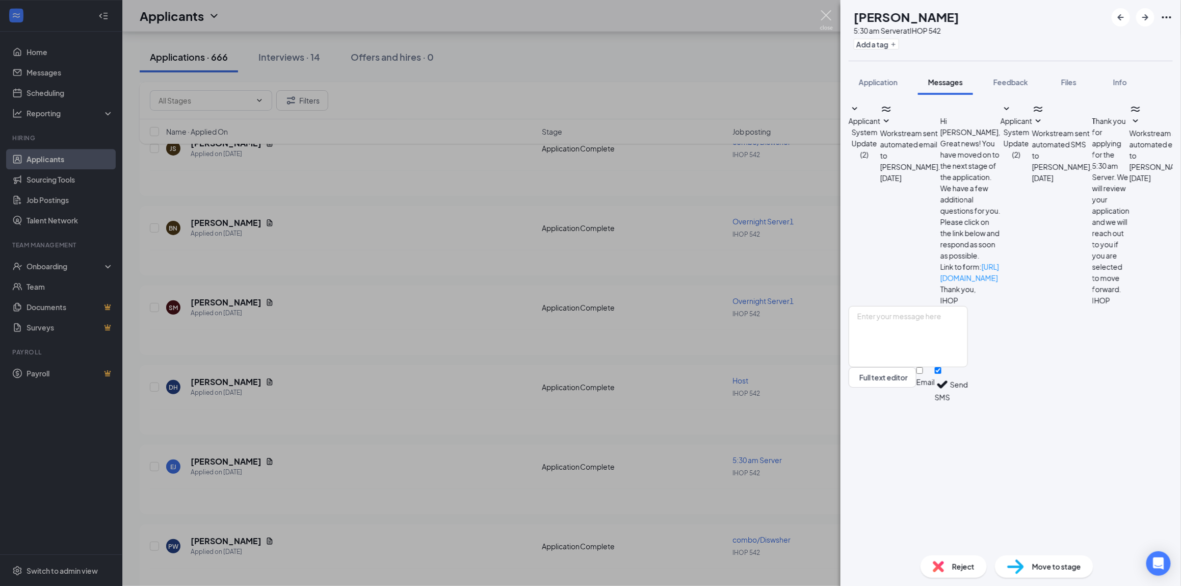
click at [825, 20] on img at bounding box center [826, 20] width 13 height 20
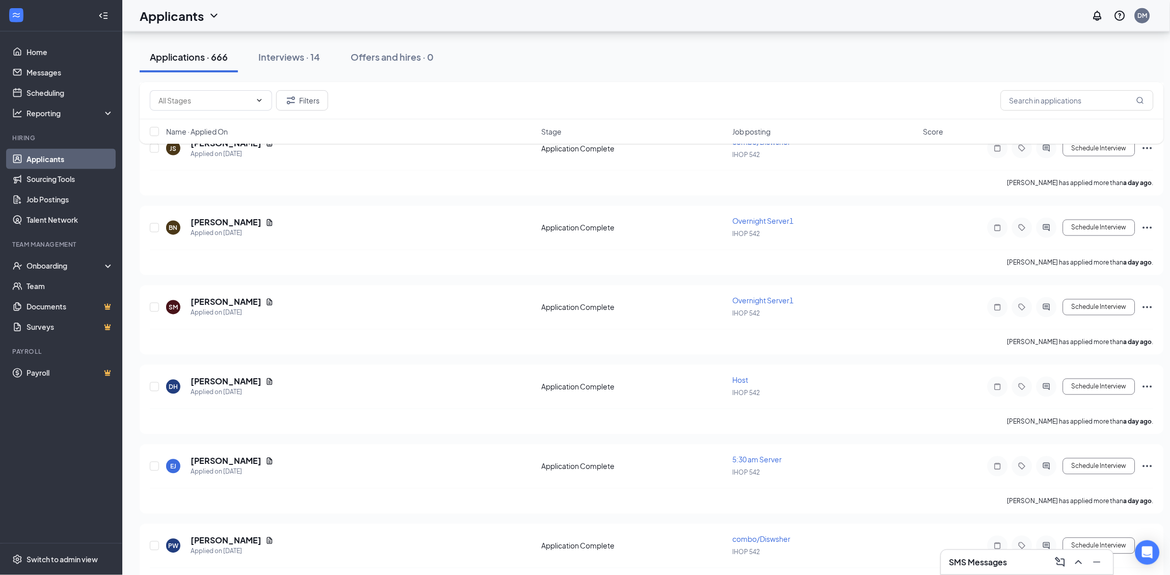
click at [1085, 570] on div "SMS Messages" at bounding box center [1027, 562] width 172 height 24
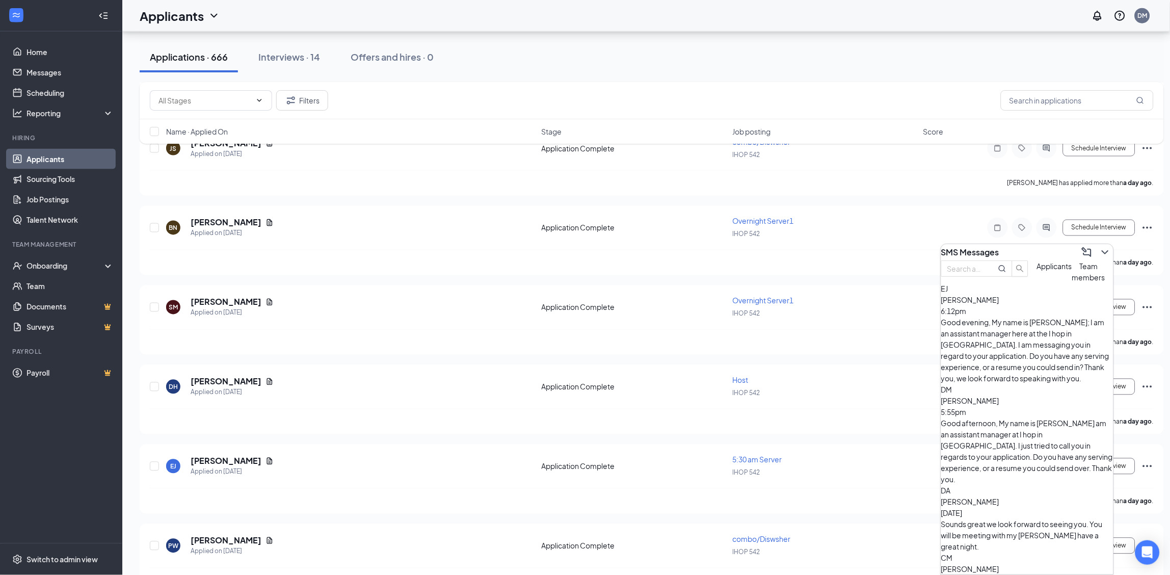
click at [1047, 485] on div "DA DOMINIQUE ALLEN Oct 13 Sounds great we look forward to seeing you. You will …" at bounding box center [1027, 518] width 172 height 67
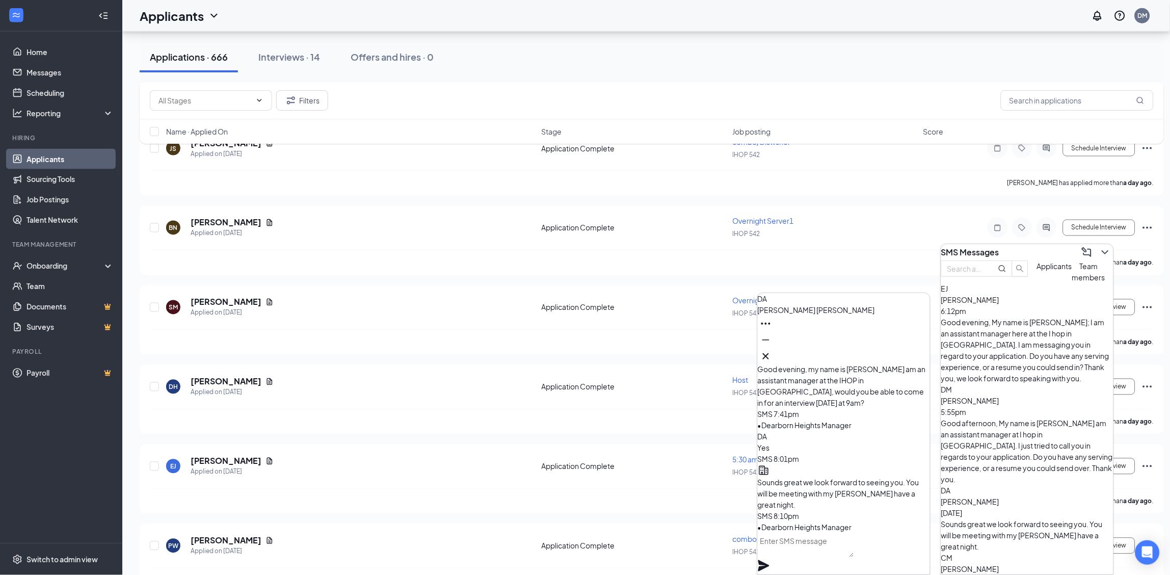
click at [792, 547] on textarea at bounding box center [806, 545] width 96 height 24
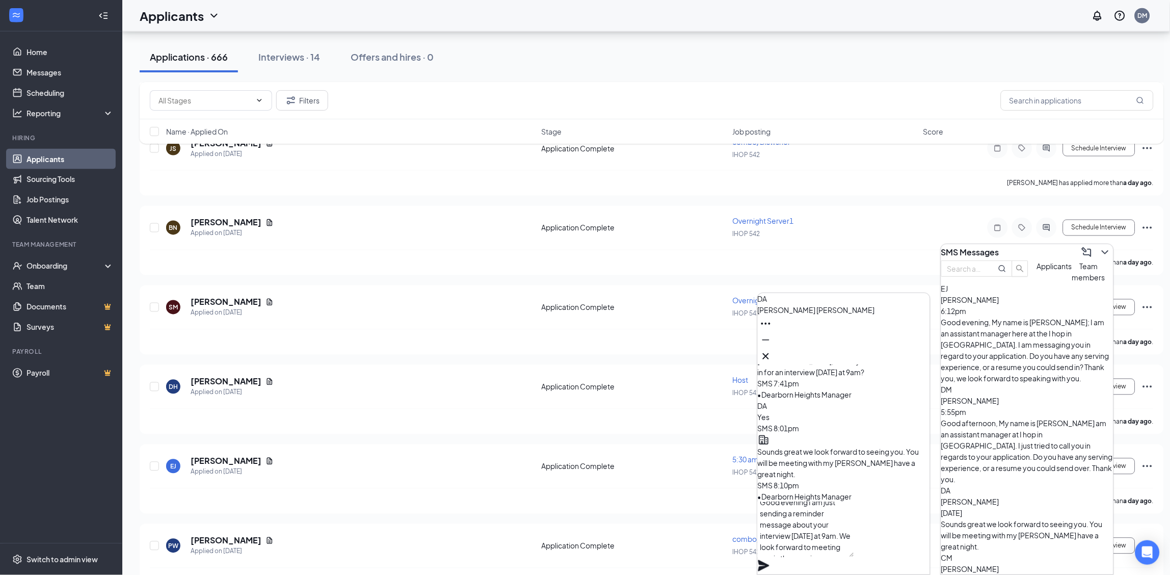
scroll to position [11, 0]
type textarea "Good evening I am just sending a reminder message about your interview tomorrow…"
click at [770, 560] on icon "Plane" at bounding box center [764, 566] width 12 height 12
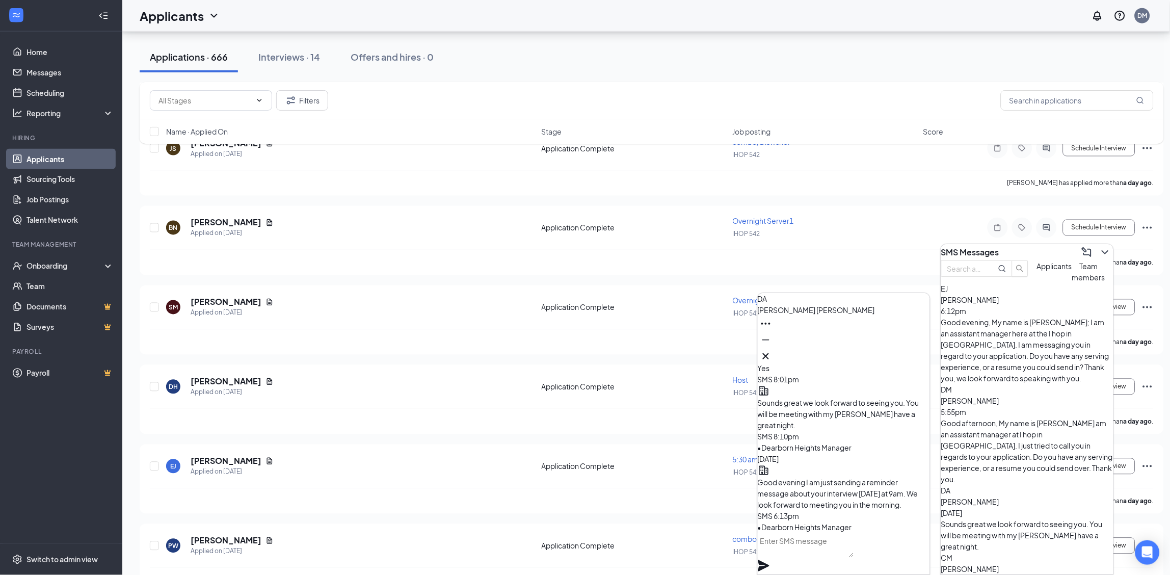
scroll to position [0, 0]
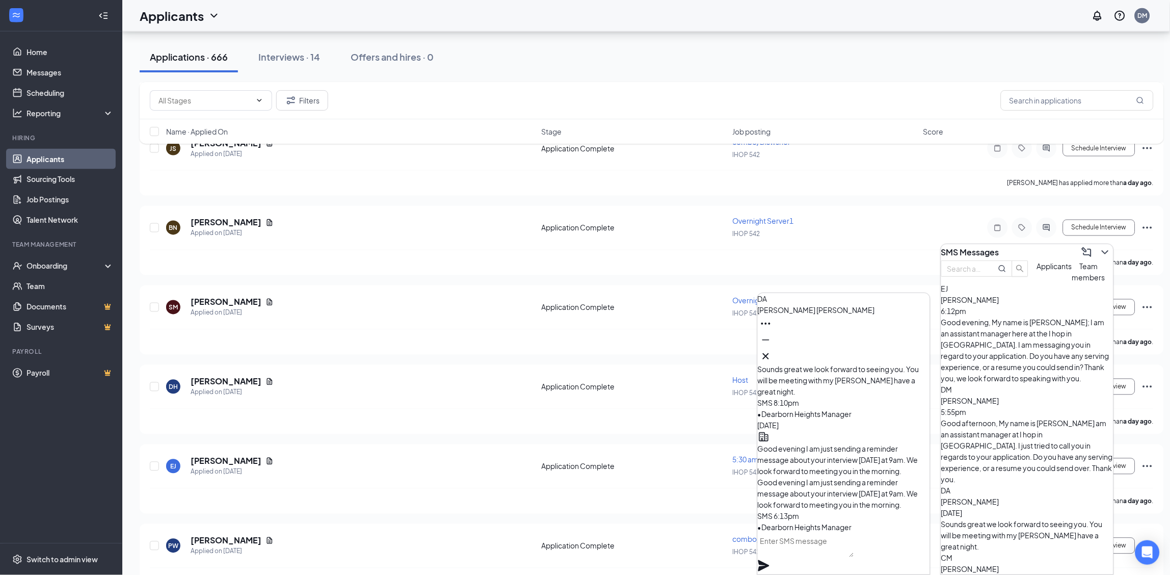
click at [925, 355] on div "DA DOMINIQUE ALLEN" at bounding box center [844, 328] width 172 height 71
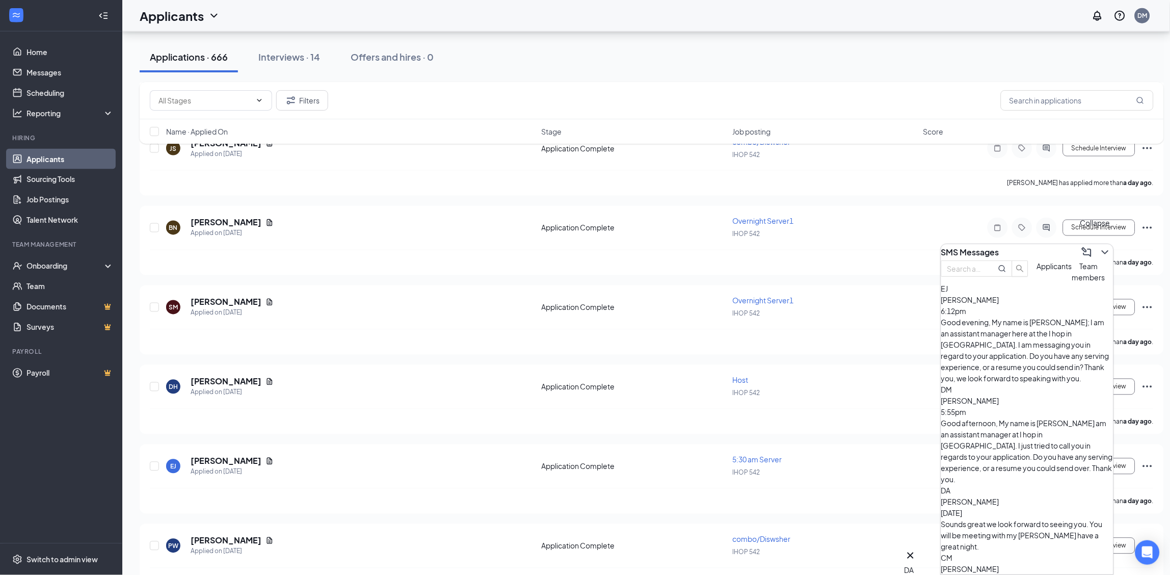
click at [1099, 246] on icon "ChevronDown" at bounding box center [1105, 252] width 12 height 12
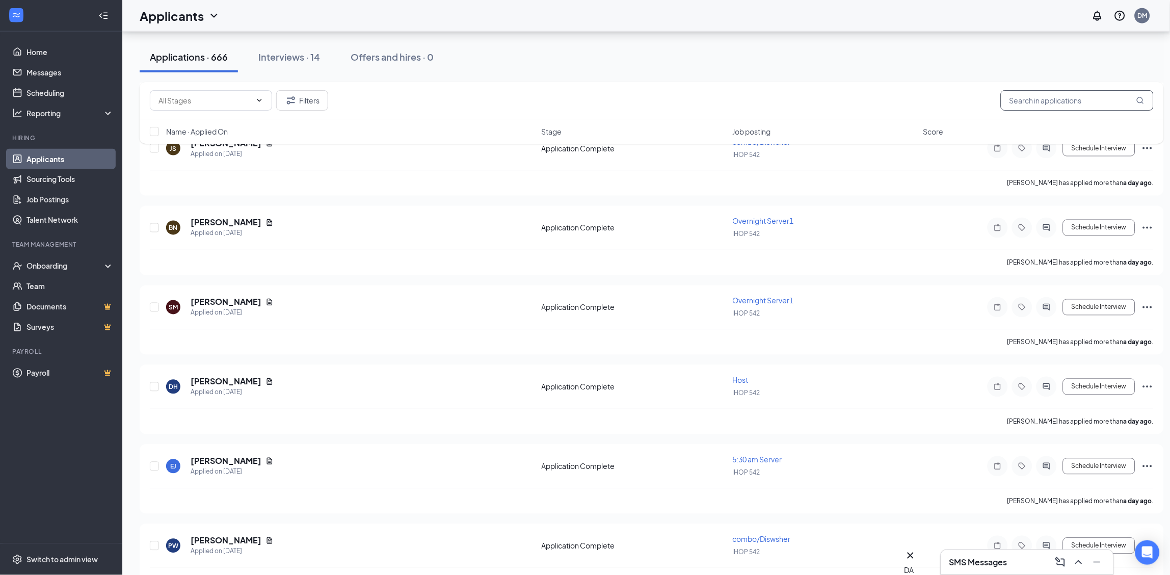
click at [1063, 105] on input "text" at bounding box center [1077, 100] width 153 height 20
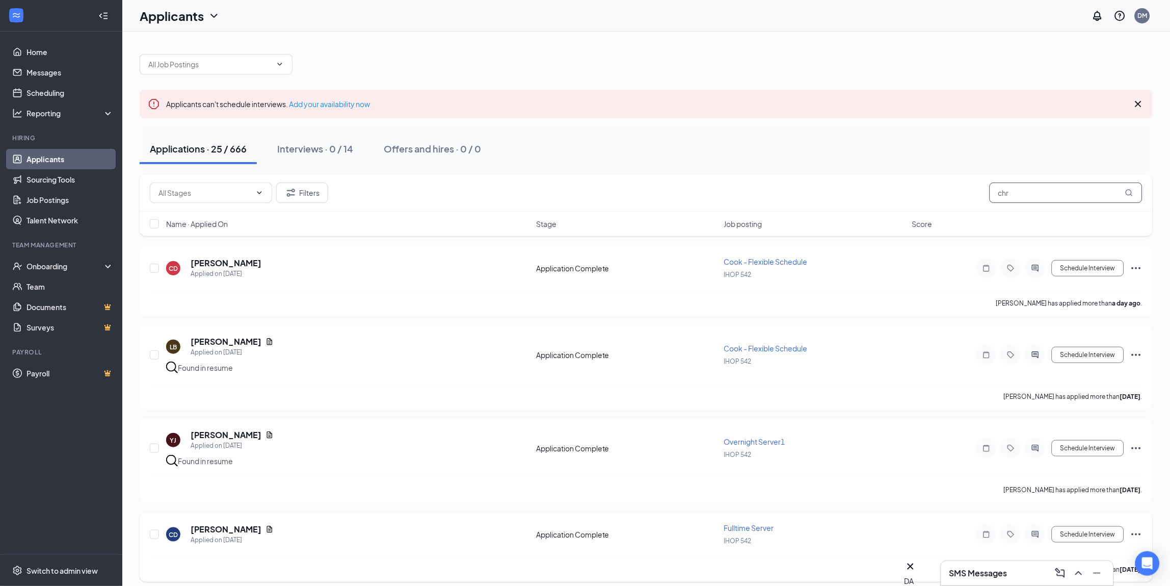
type input "chr"
click at [903, 535] on div "IHOP 542" at bounding box center [815, 540] width 182 height 11
click at [261, 526] on h5 "Christina Desjardins" at bounding box center [226, 528] width 71 height 11
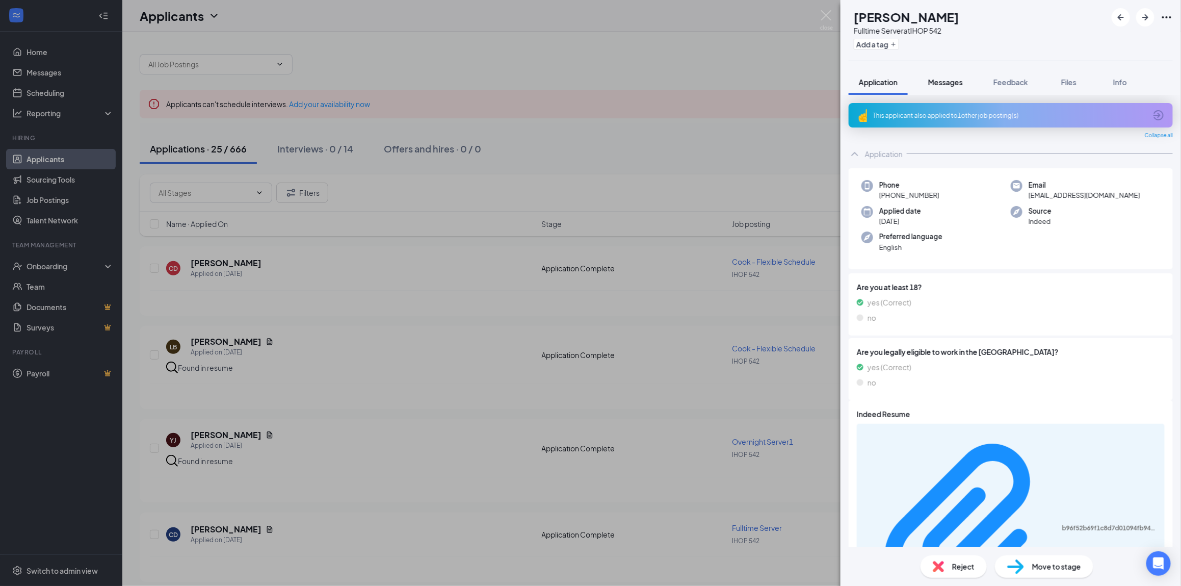
click at [952, 77] on span "Messages" at bounding box center [945, 81] width 35 height 9
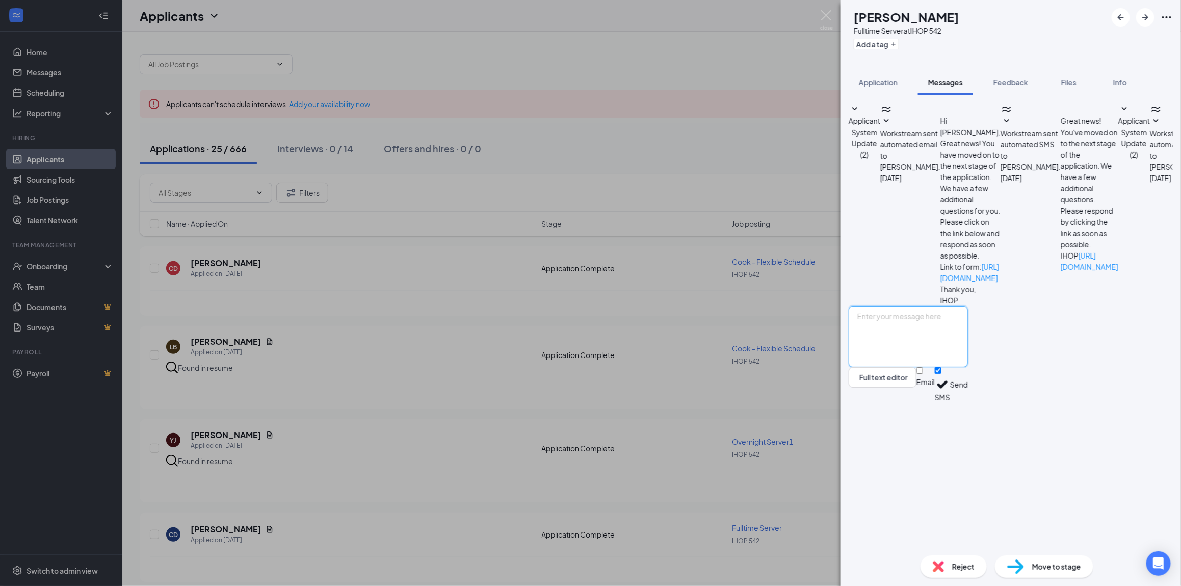
click at [935, 367] on textarea at bounding box center [908, 336] width 119 height 61
type textarea "Good evening,"
click at [849, 367] on button "Full text editor" at bounding box center [883, 377] width 68 height 20
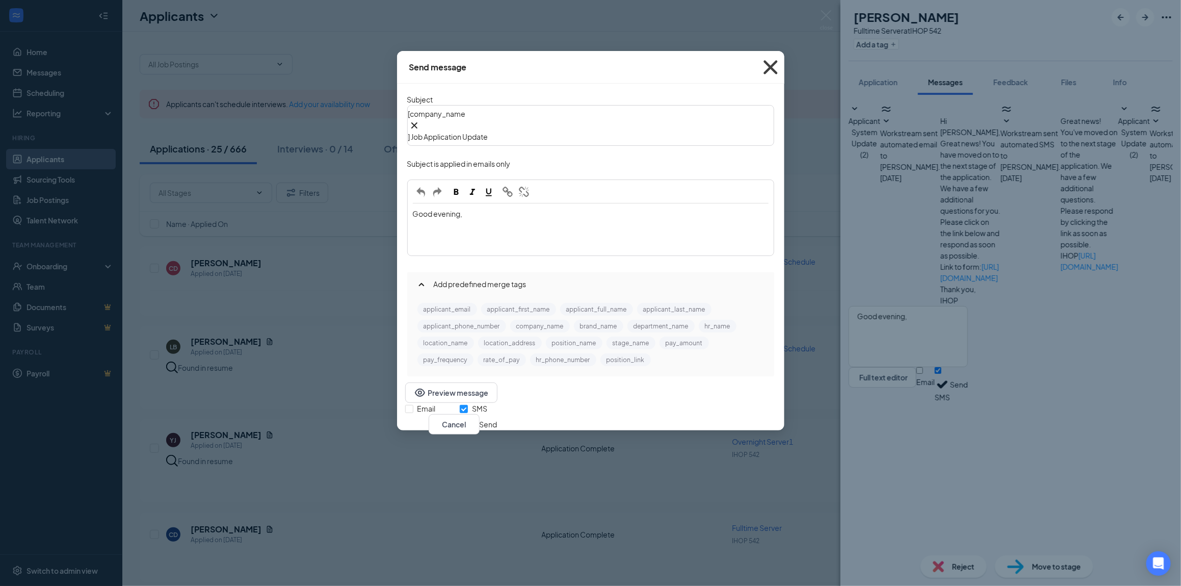
click at [775, 64] on icon "Cross" at bounding box center [771, 68] width 28 height 28
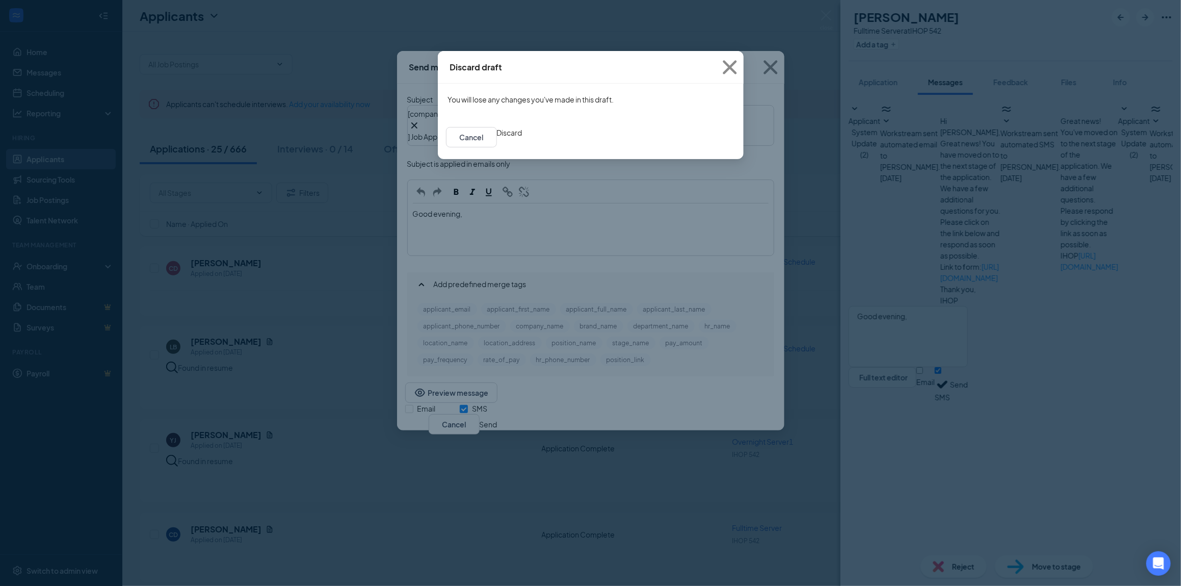
click at [522, 138] on button "Discard" at bounding box center [509, 132] width 25 height 11
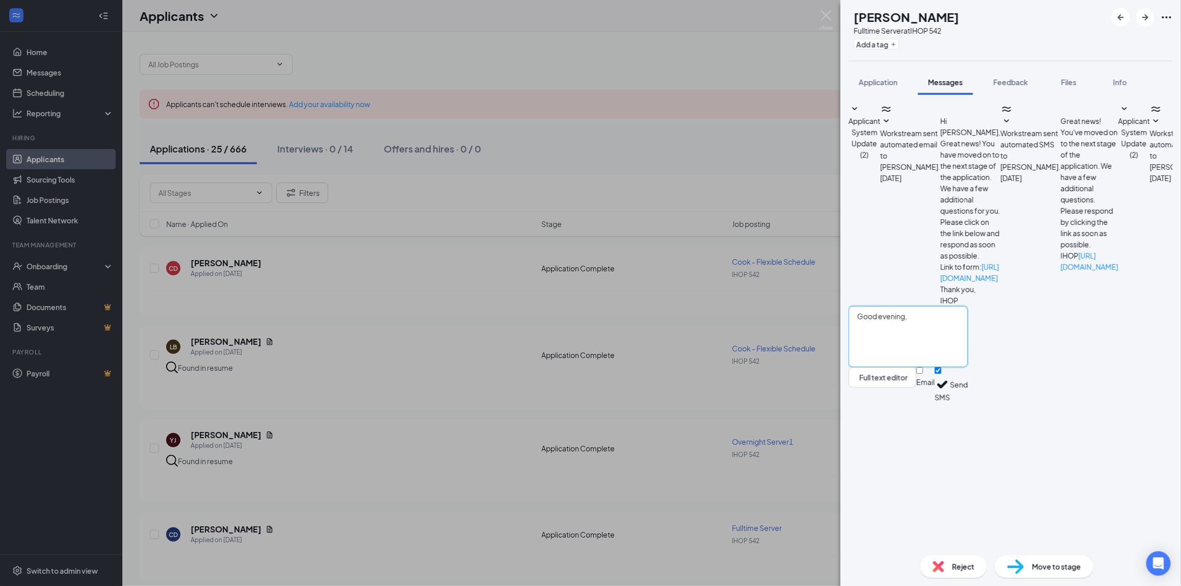
click at [948, 367] on textarea "Good evening," at bounding box center [908, 336] width 119 height 61
click at [968, 367] on textarea "Good evening, My name is Morgan I spoke with you this previous weekend. I am ju…" at bounding box center [908, 336] width 119 height 61
type textarea "Good evening, My name is Morgan I spoke with you this previous weekend. I am ju…"
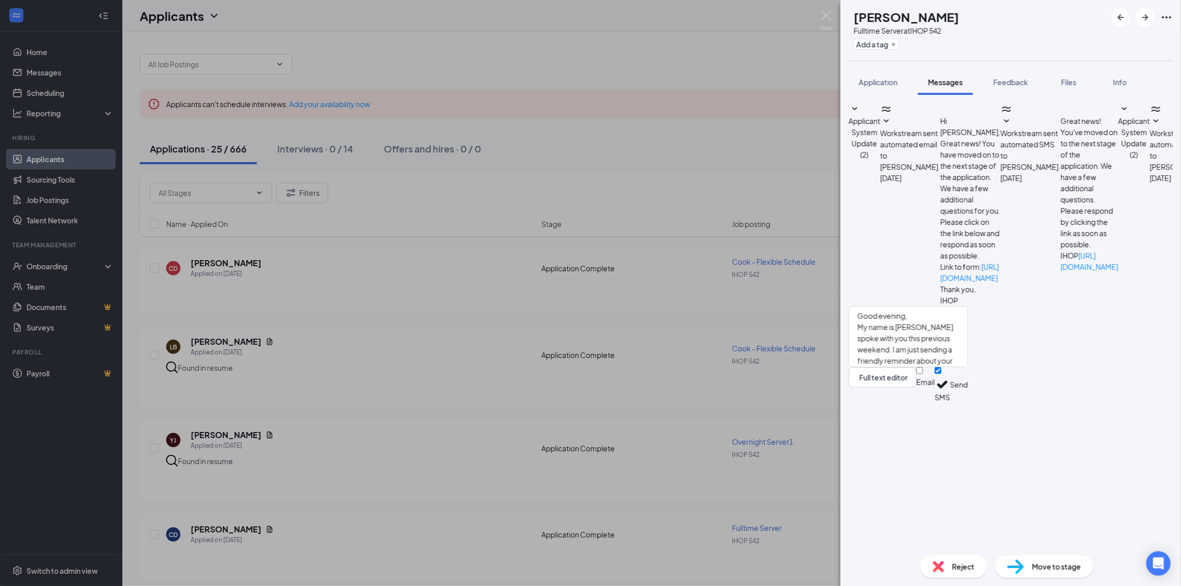
click at [968, 402] on button "Send" at bounding box center [959, 384] width 18 height 35
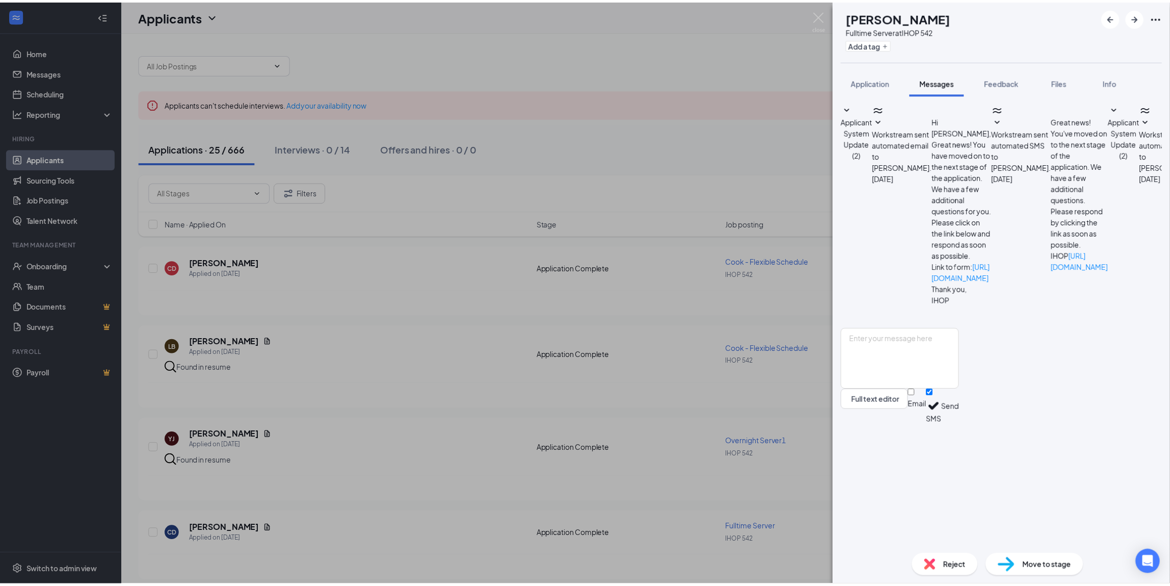
scroll to position [32, 0]
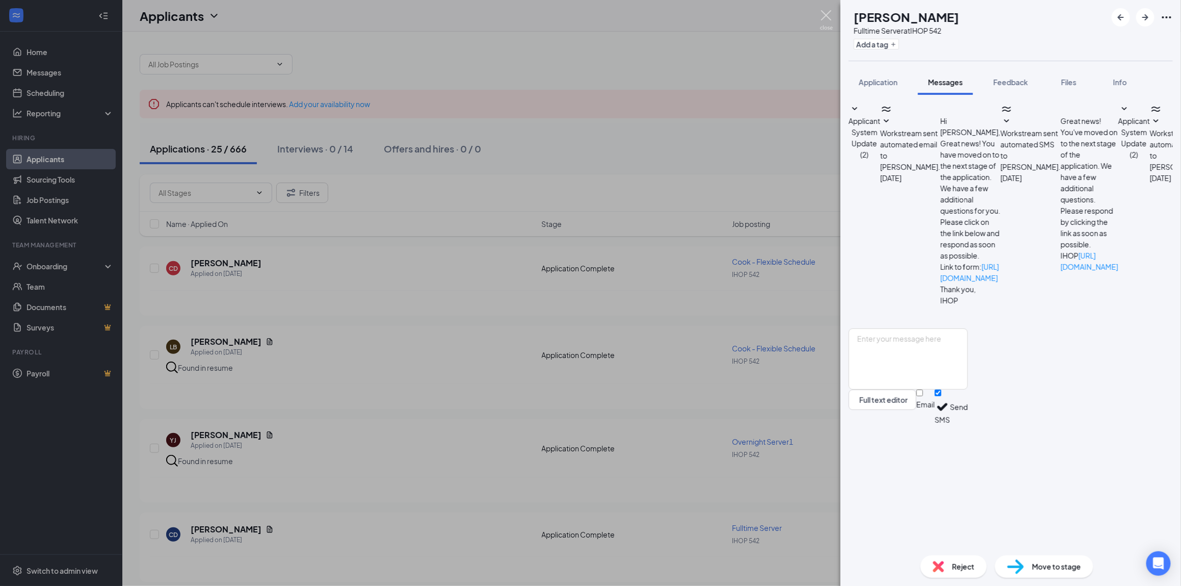
click at [826, 14] on img at bounding box center [826, 20] width 13 height 20
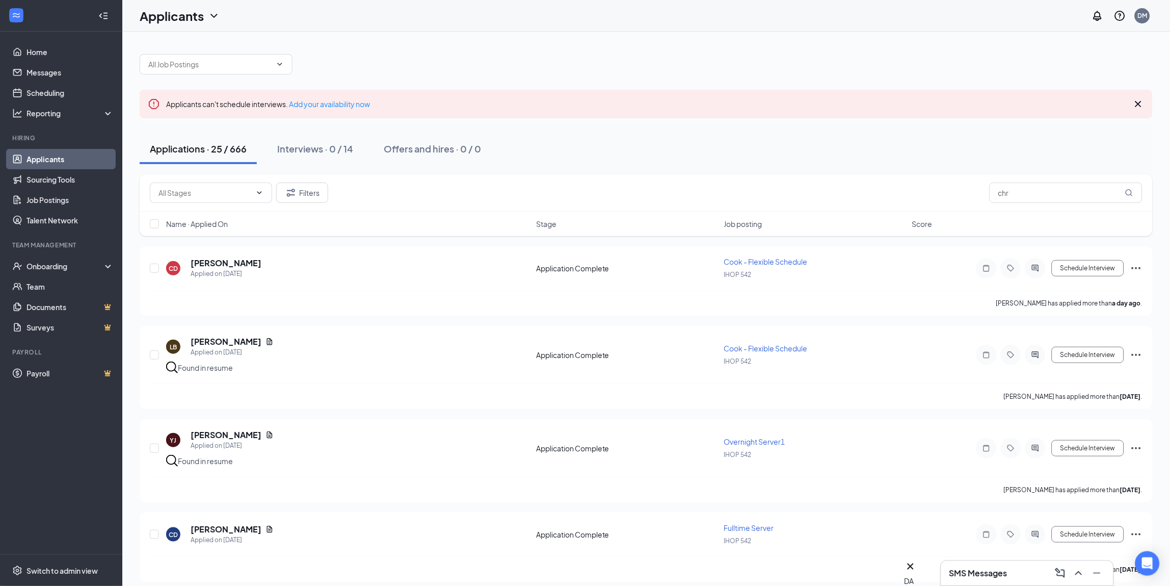
click at [1077, 567] on icon "ChevronUp" at bounding box center [1079, 573] width 12 height 12
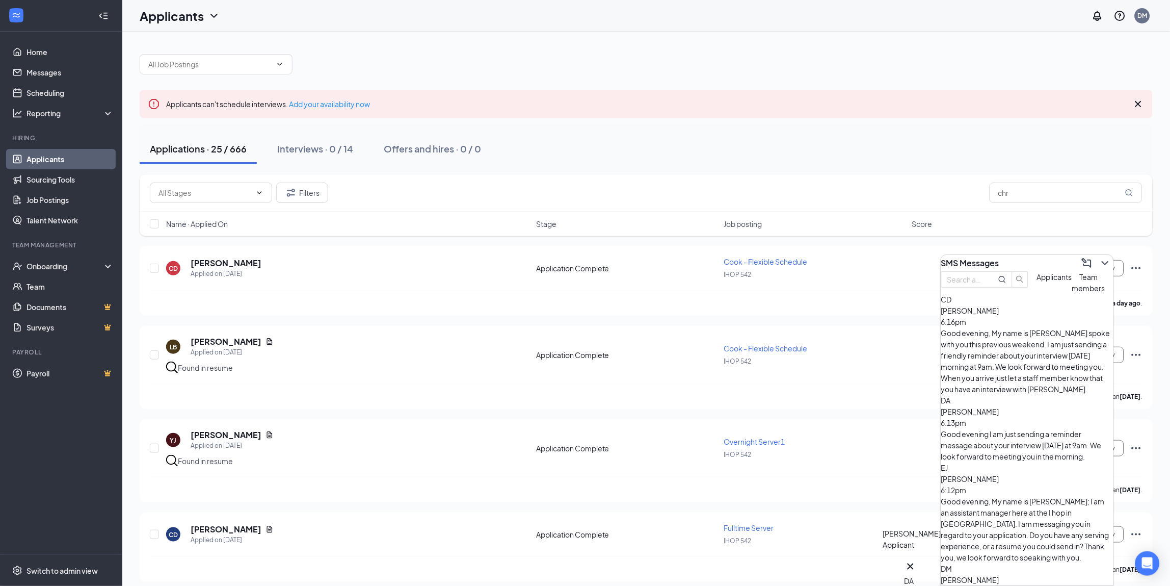
click at [917, 560] on icon "Cross" at bounding box center [911, 566] width 12 height 12
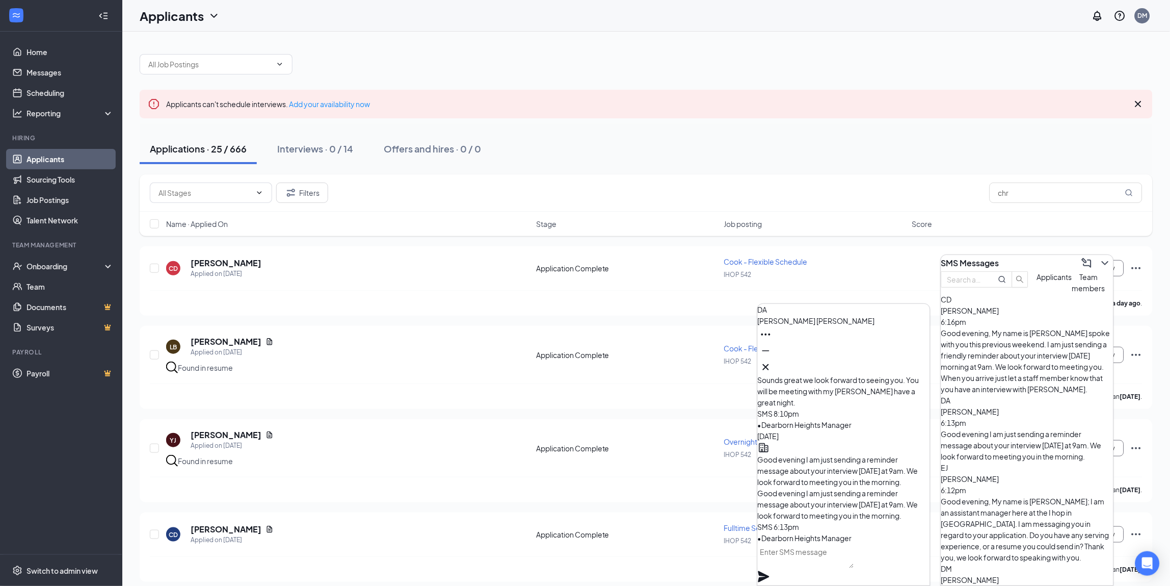
click at [772, 361] on icon "Cross" at bounding box center [766, 367] width 12 height 12
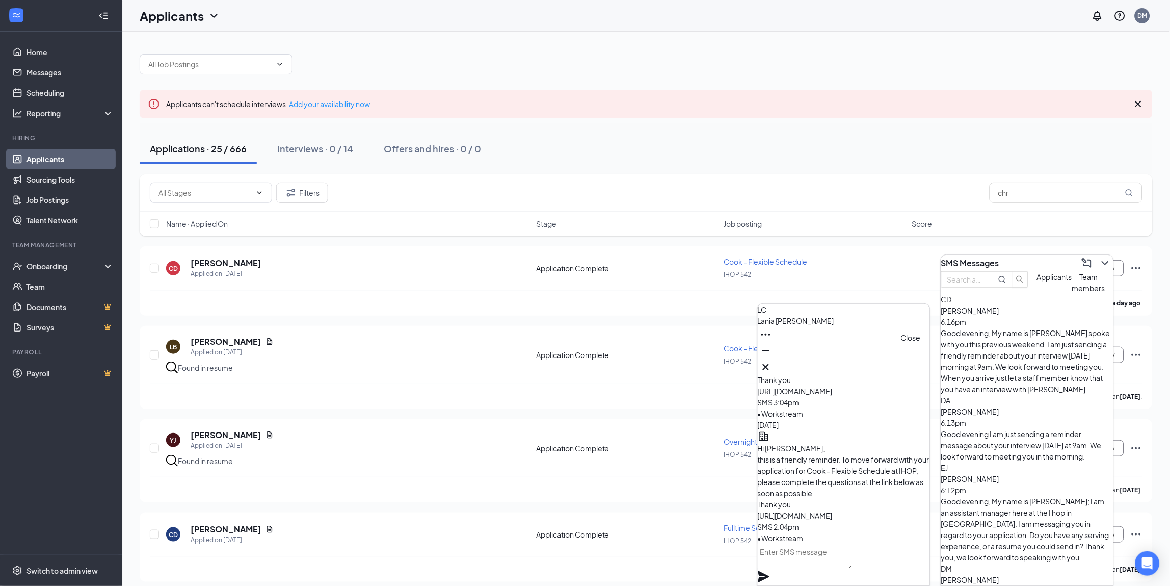
click at [772, 361] on icon "Cross" at bounding box center [766, 367] width 12 height 12
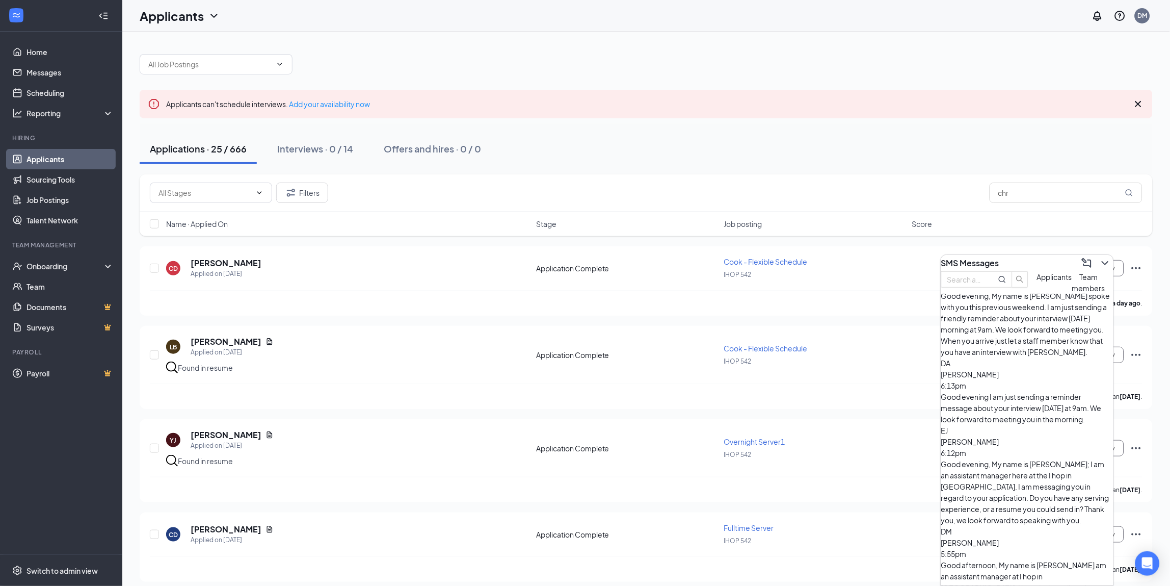
scroll to position [68, 0]
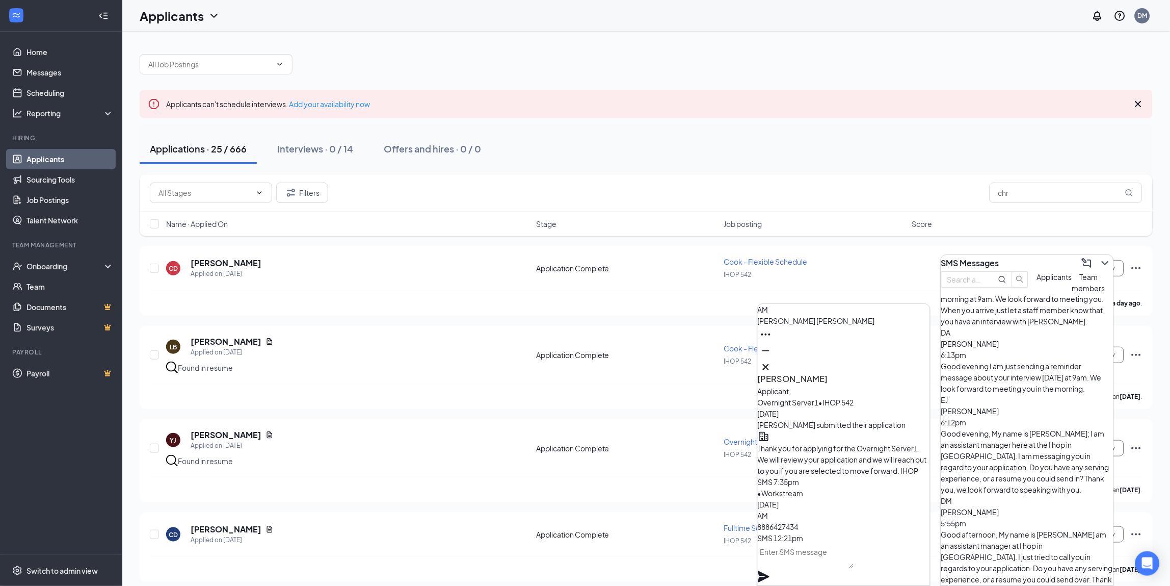
click at [922, 366] on div at bounding box center [844, 367] width 172 height 16
click at [772, 366] on icon "Cross" at bounding box center [766, 367] width 12 height 12
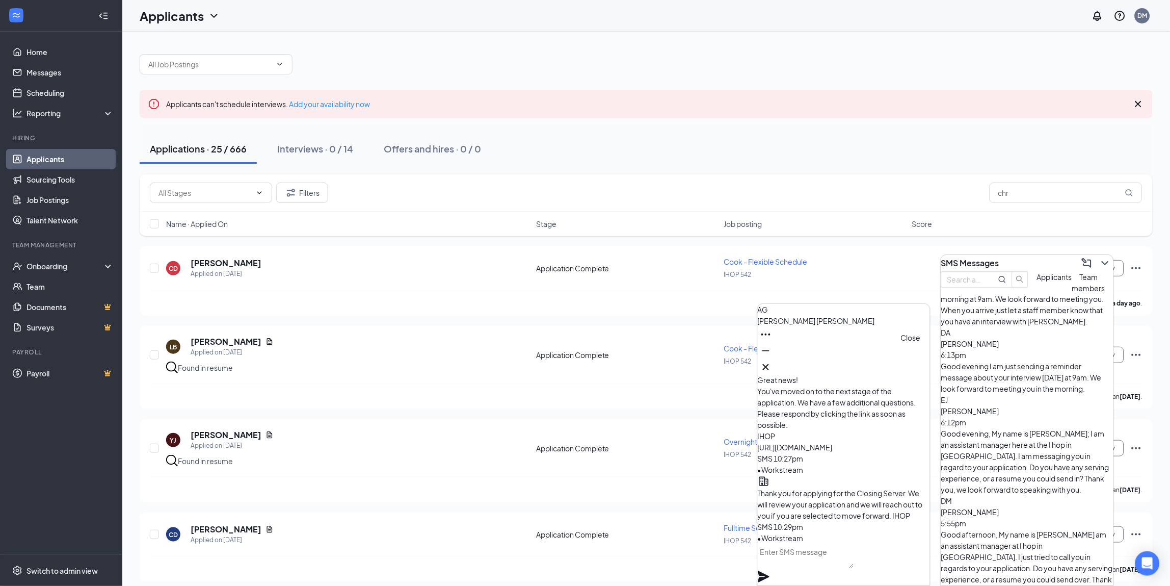
click at [772, 361] on icon "Cross" at bounding box center [766, 367] width 12 height 12
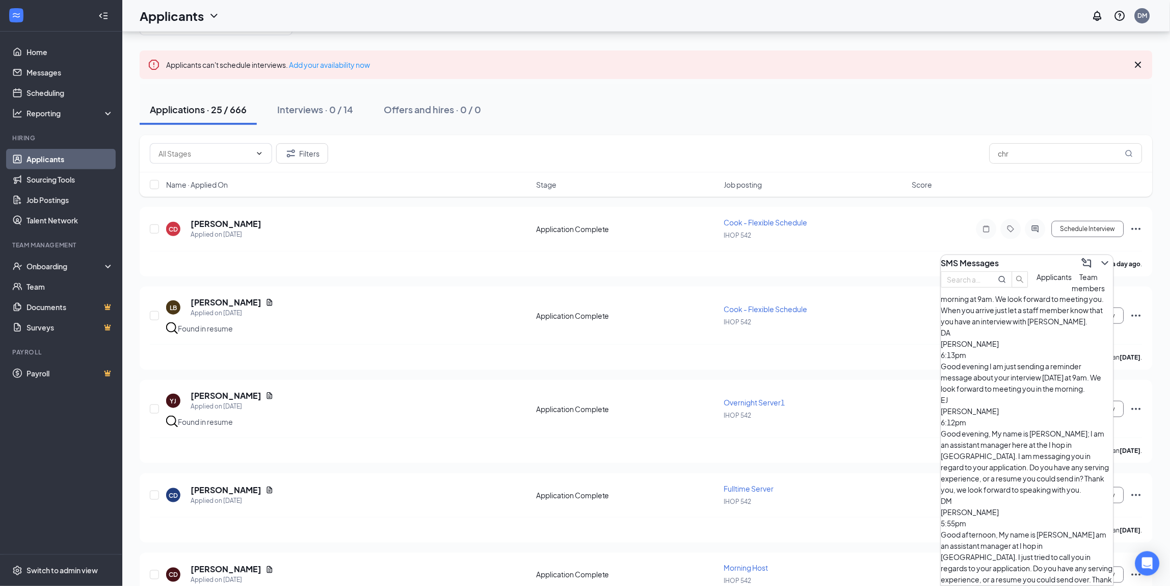
scroll to position [0, 0]
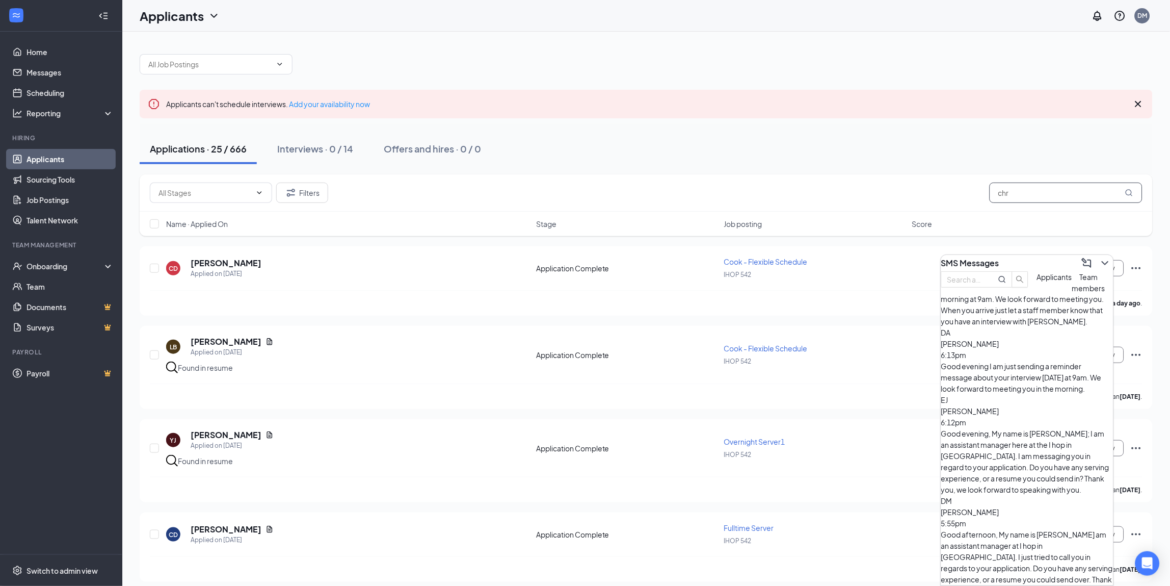
click at [1096, 197] on input "chr" at bounding box center [1066, 192] width 153 height 20
type input "c"
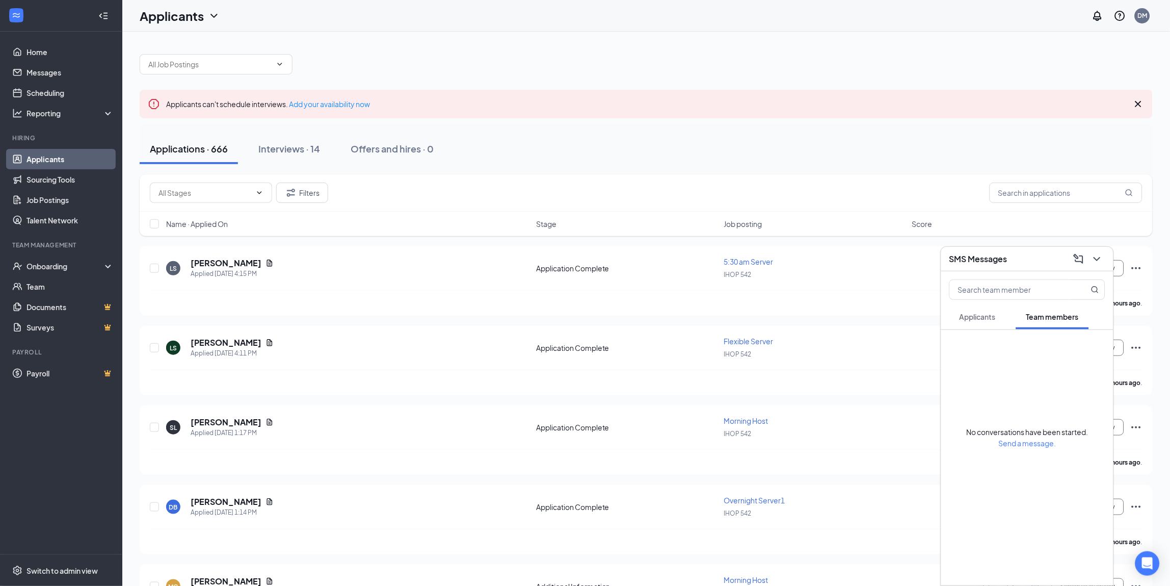
click at [978, 315] on span "Applicants" at bounding box center [978, 316] width 36 height 9
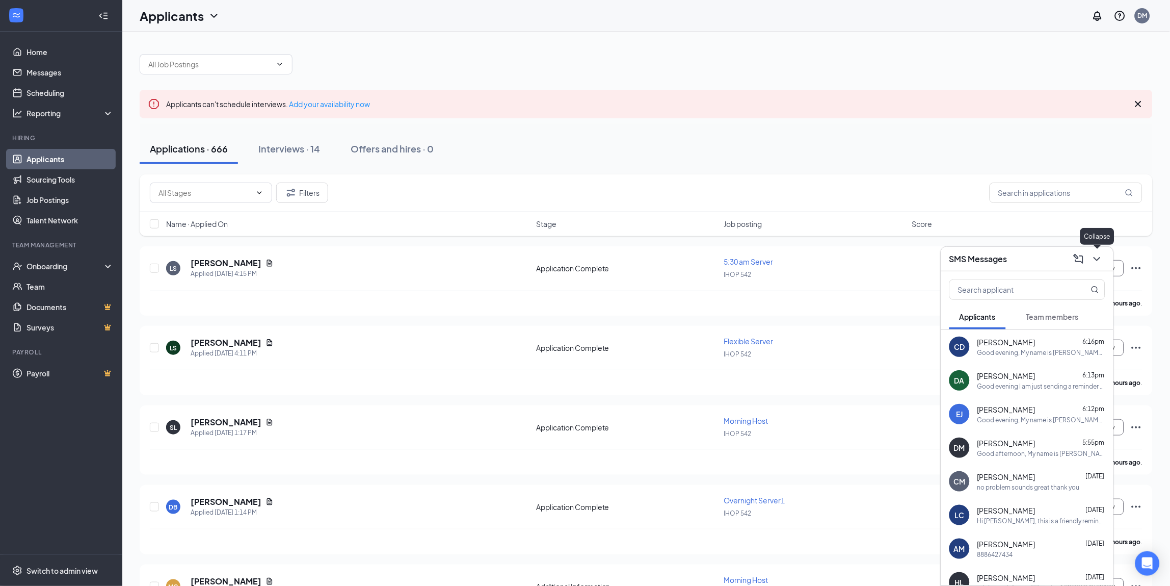
click at [1099, 258] on icon "ChevronDown" at bounding box center [1097, 259] width 7 height 4
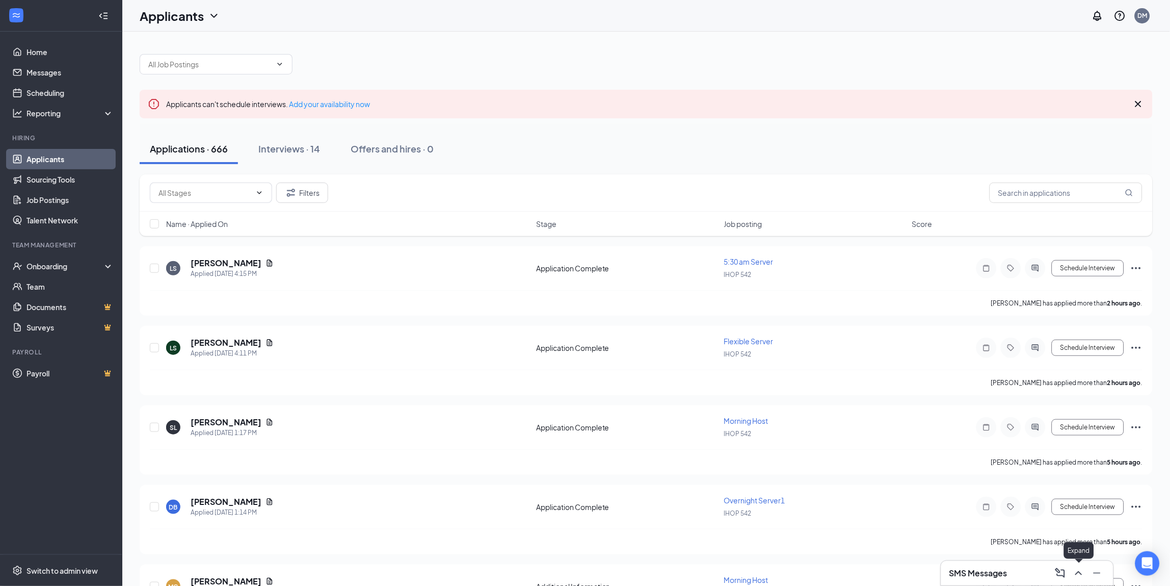
click at [1086, 575] on button at bounding box center [1079, 573] width 16 height 16
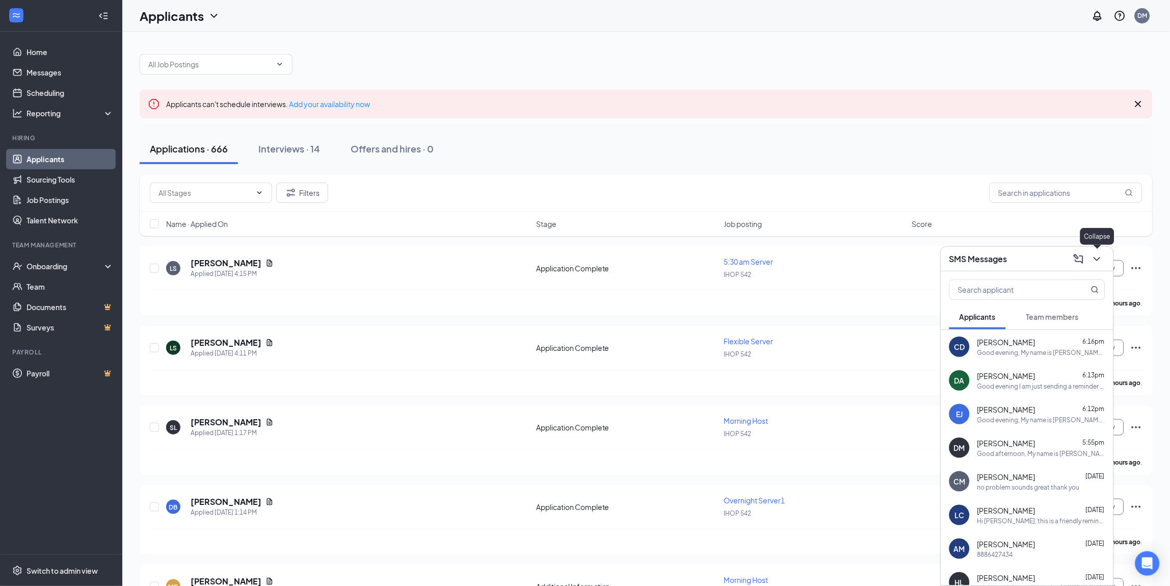
click at [1094, 262] on icon "ChevronDown" at bounding box center [1097, 259] width 12 height 12
